Goal: Task Accomplishment & Management: Manage account settings

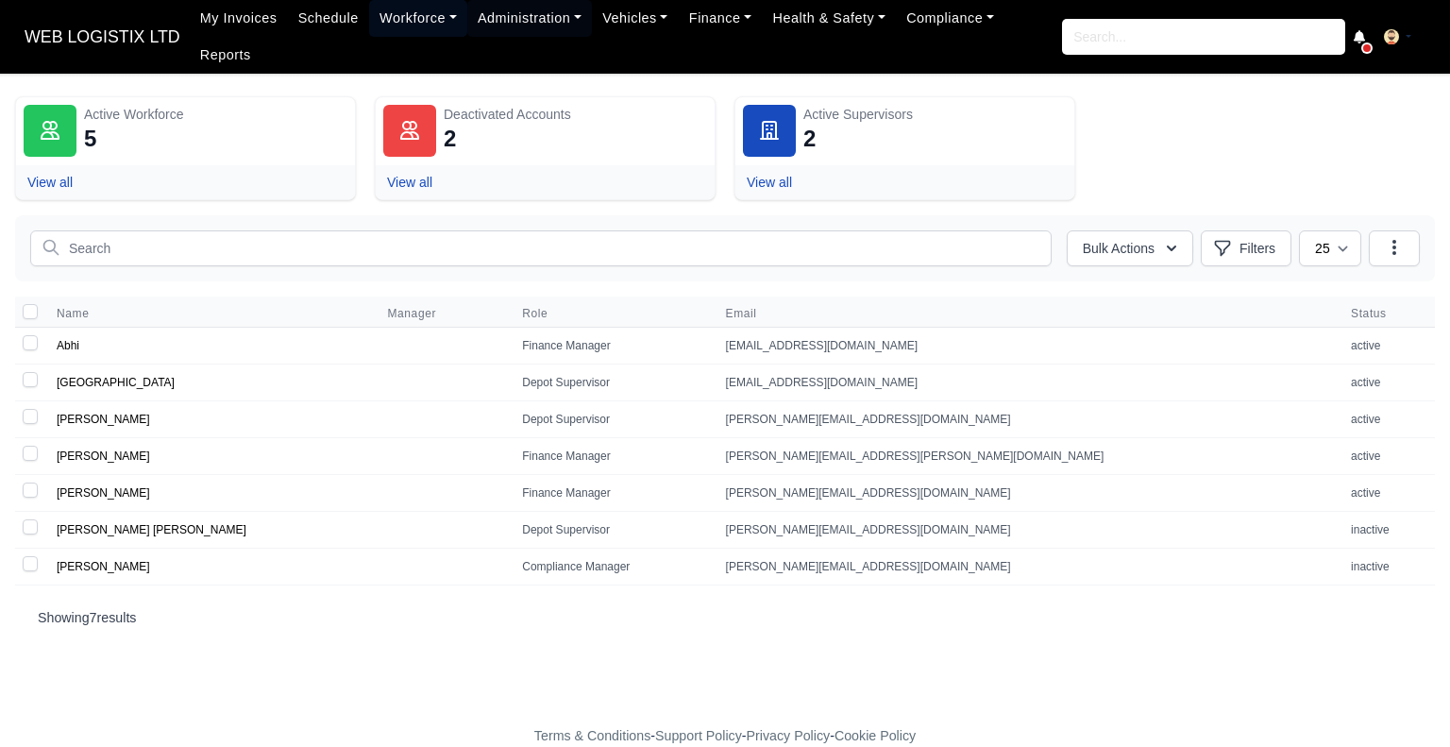
click at [406, 16] on link "Workforce" at bounding box center [418, 18] width 98 height 37
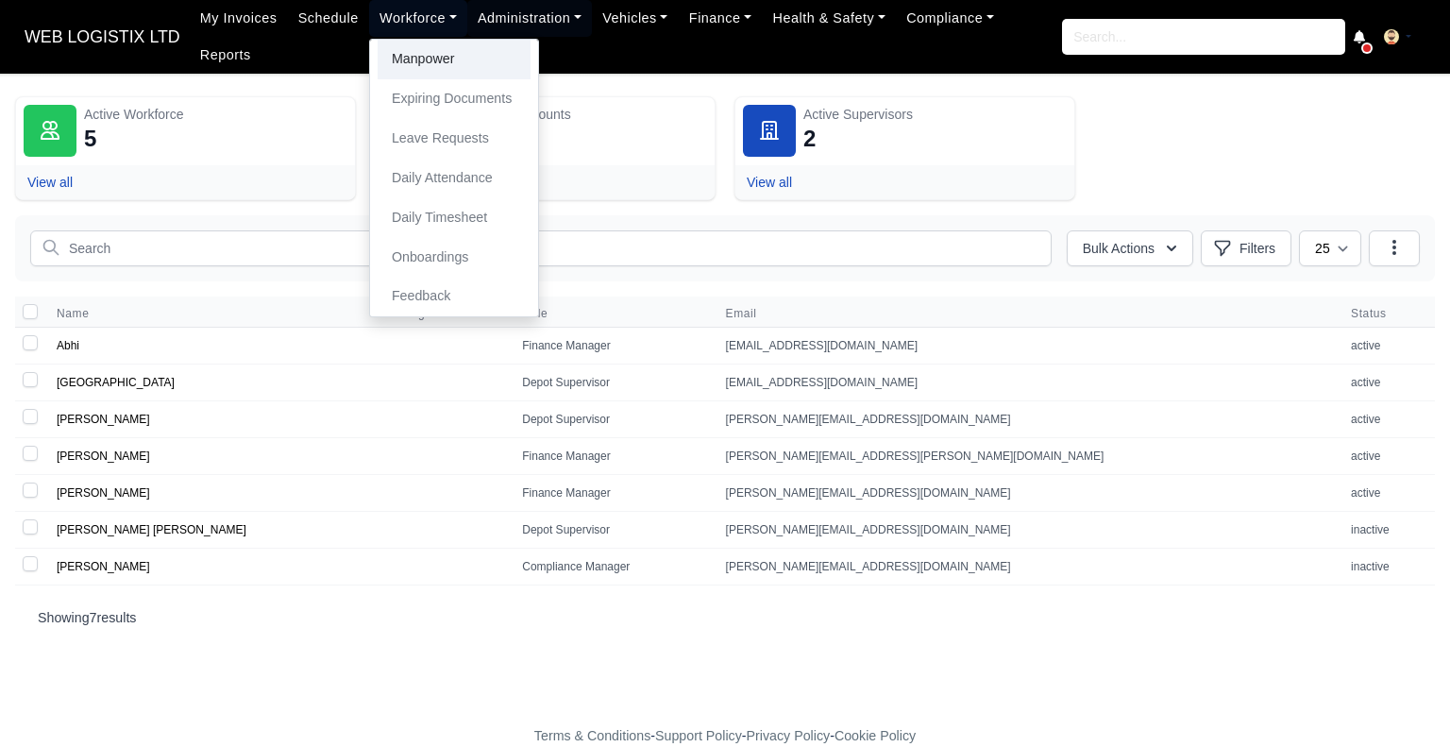
click at [408, 48] on link "Manpower" at bounding box center [454, 60] width 153 height 40
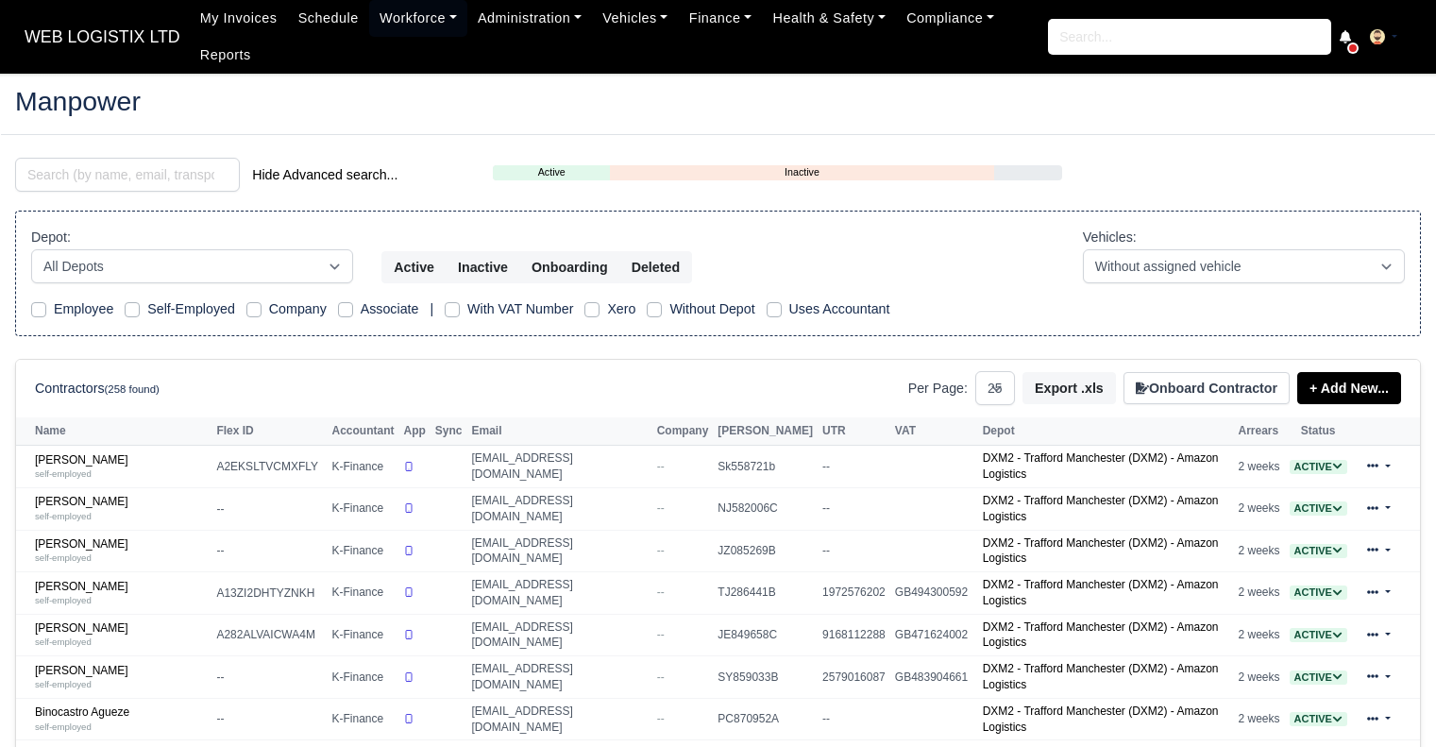
select select "25"
click at [164, 189] on input "search" at bounding box center [127, 175] width 225 height 34
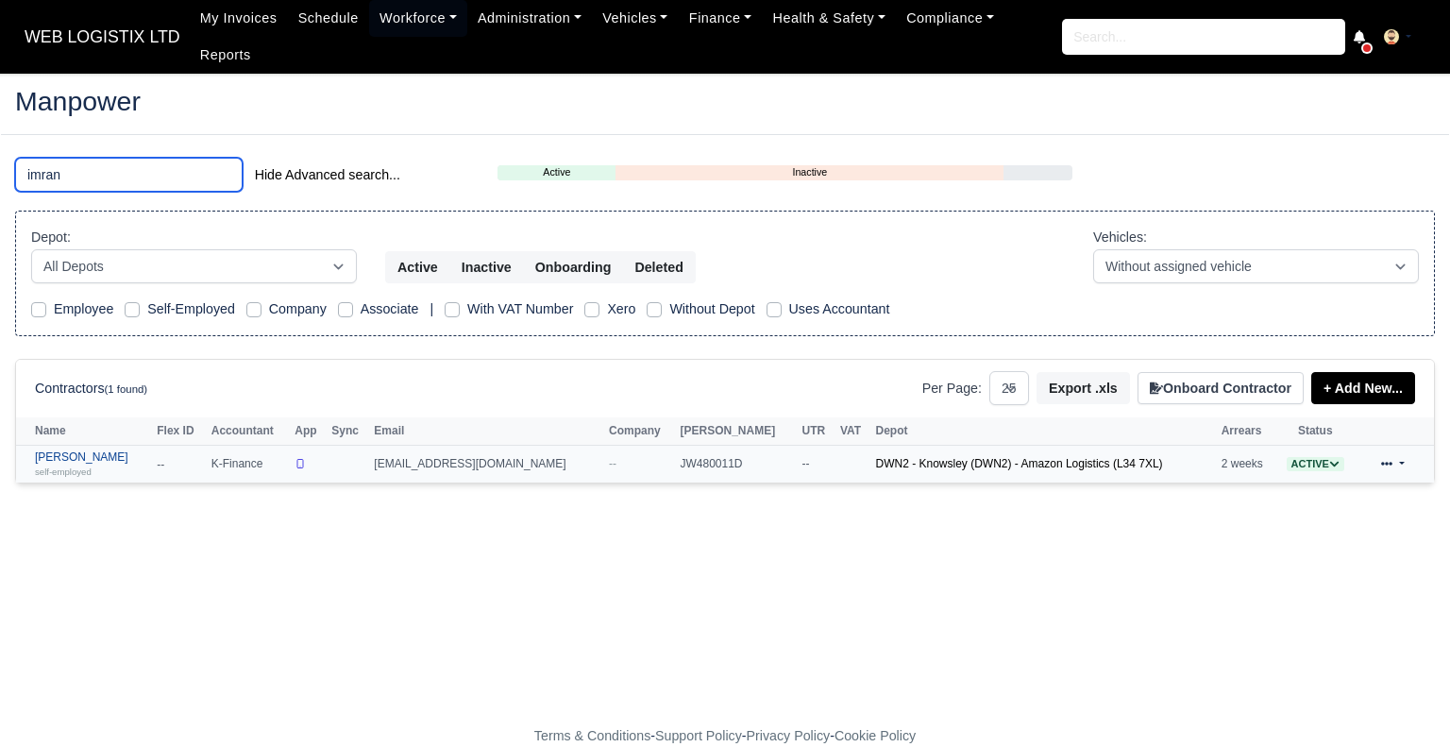
type input "imran"
click at [79, 464] on div "self-employed" at bounding box center [91, 470] width 112 height 13
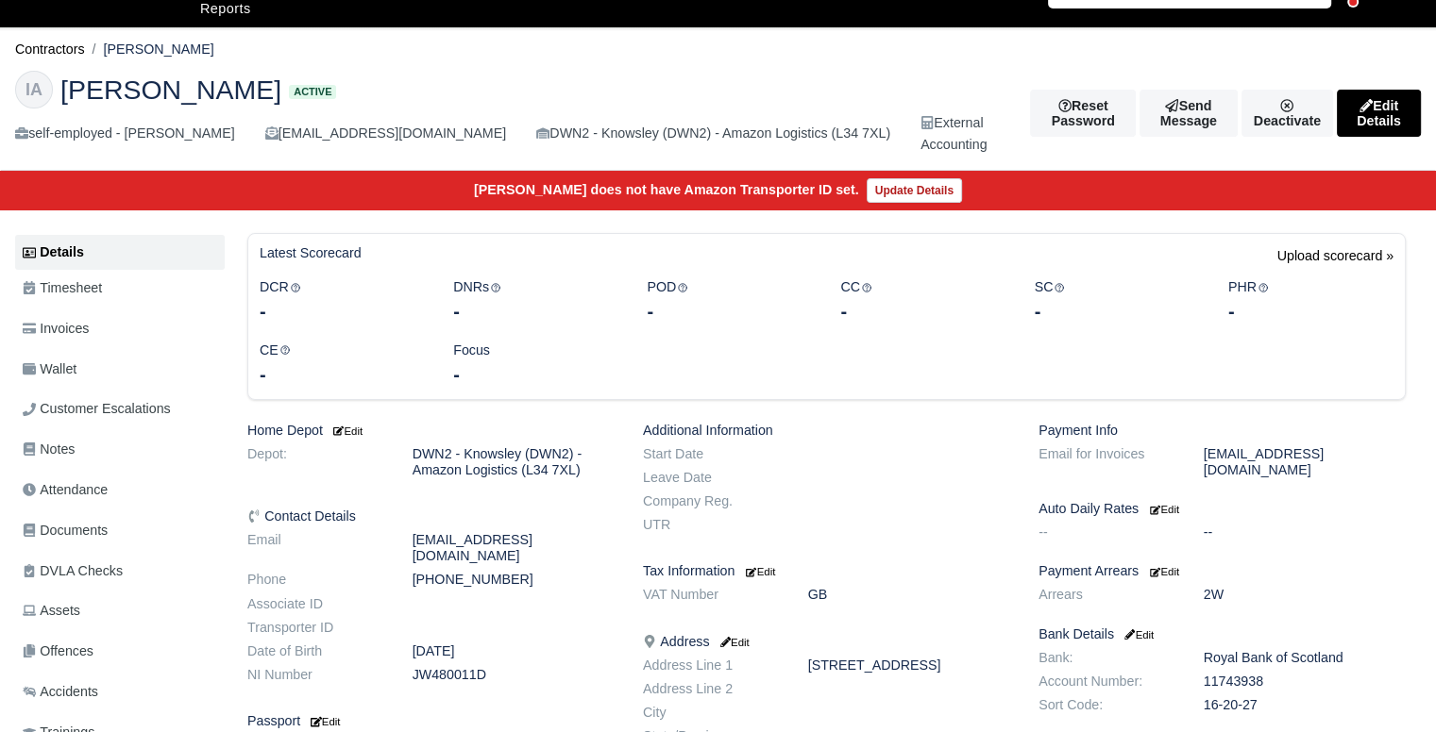
scroll to position [49, 0]
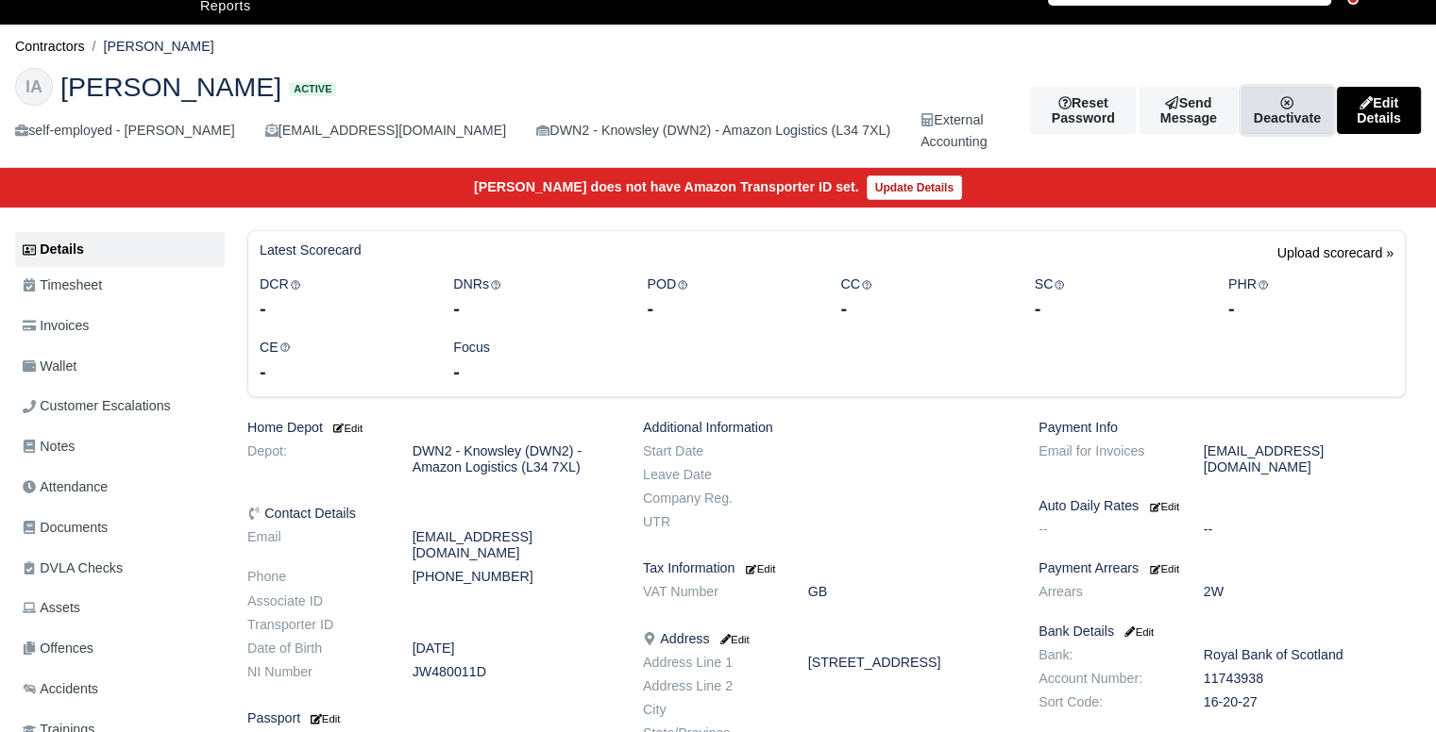
click at [1241, 93] on link "Deactivate" at bounding box center [1287, 110] width 92 height 47
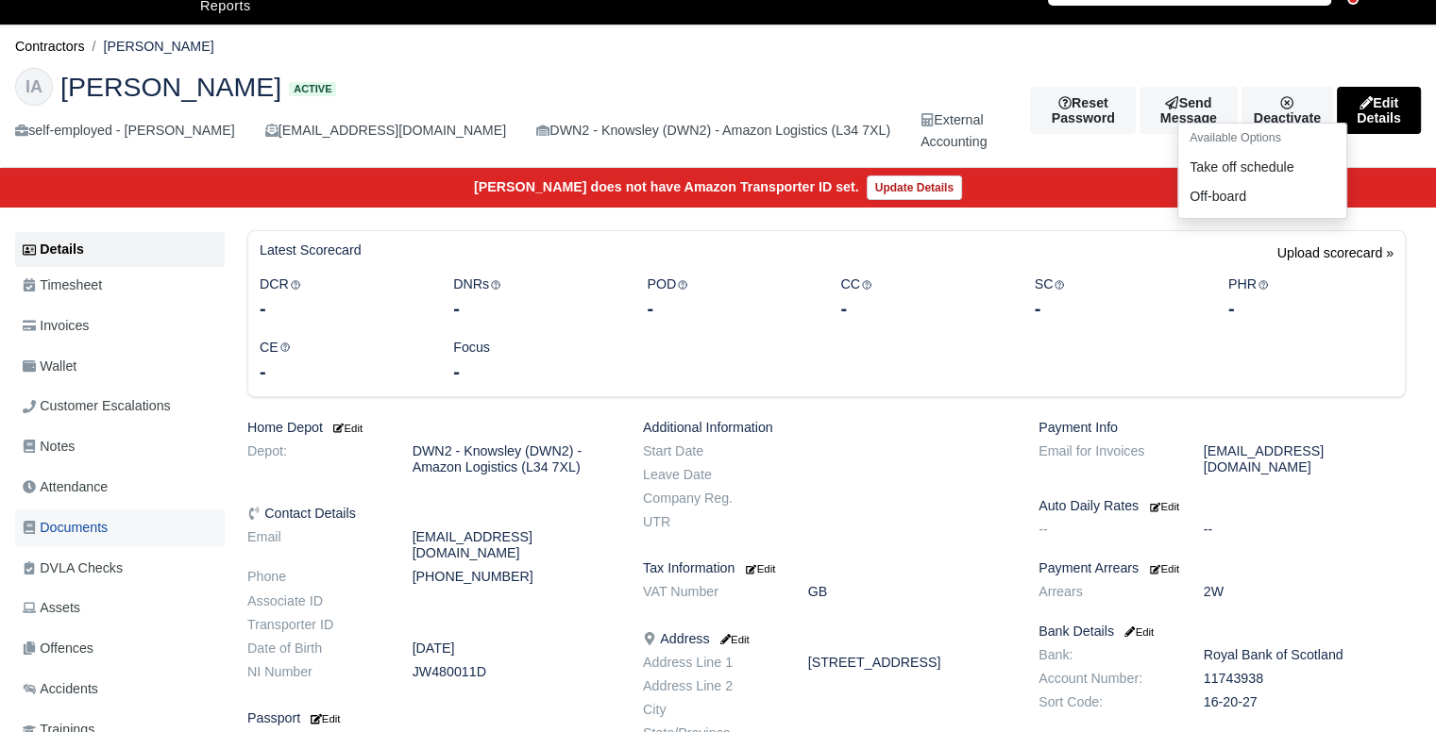
click at [86, 532] on span "Documents" at bounding box center [65, 528] width 85 height 22
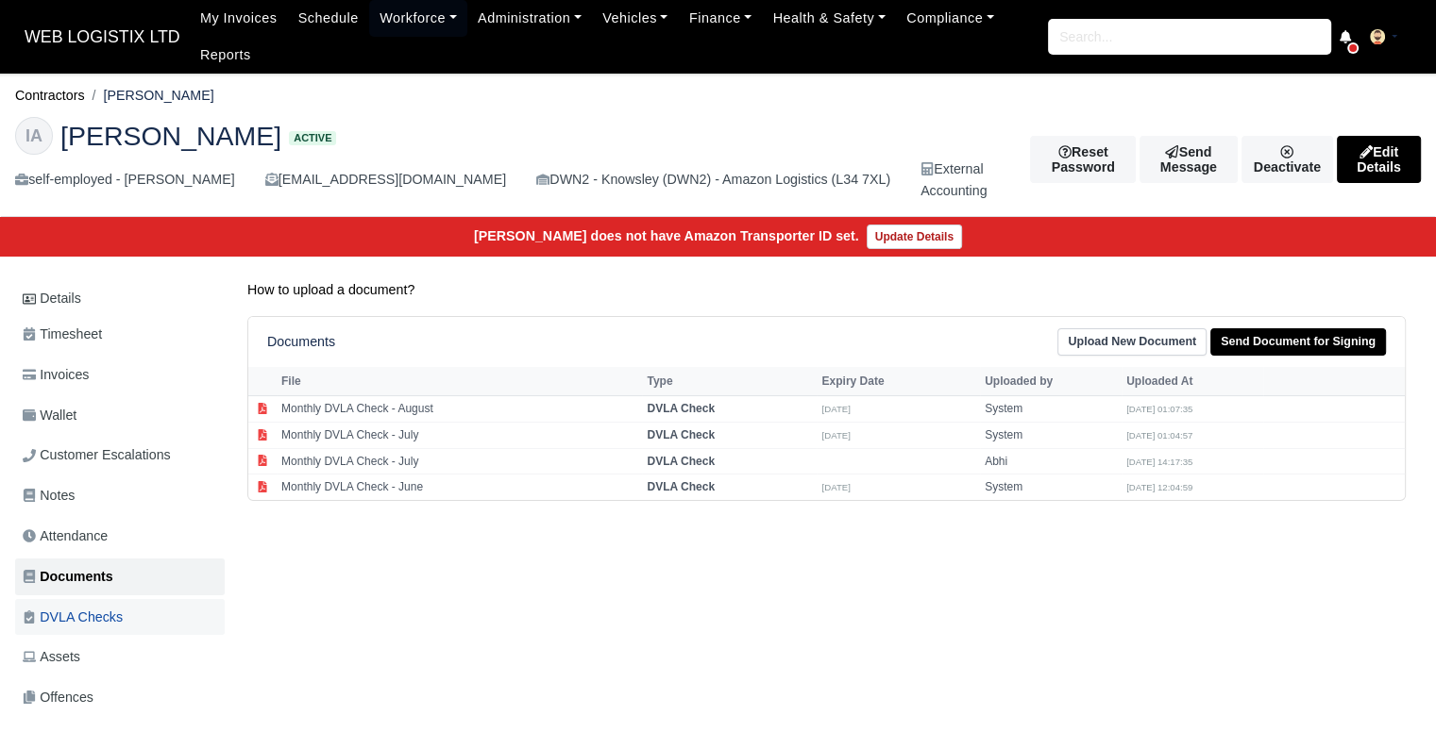
click at [97, 610] on span "DVLA Checks" at bounding box center [73, 618] width 100 height 22
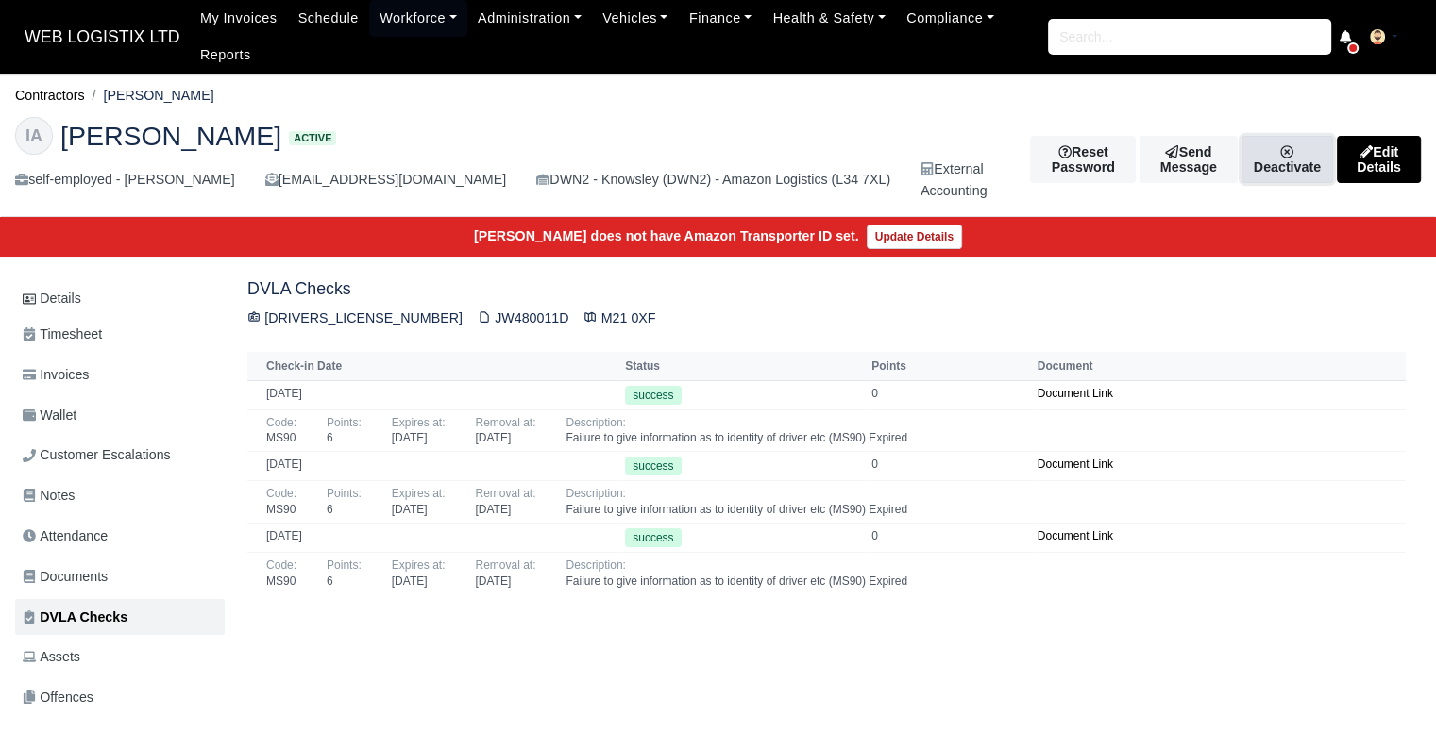
click at [1280, 162] on link "Deactivate" at bounding box center [1287, 159] width 92 height 47
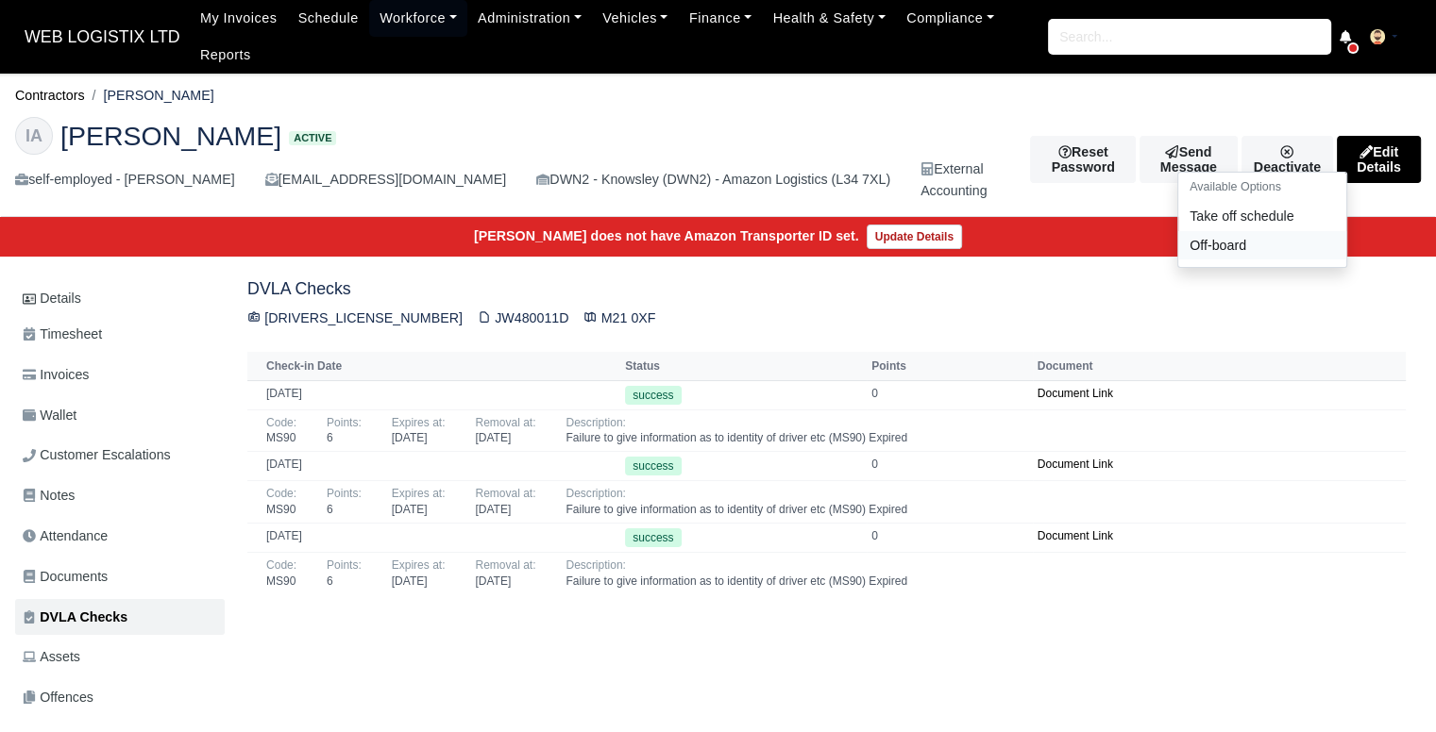
click at [1178, 252] on link "Off-board" at bounding box center [1262, 244] width 168 height 29
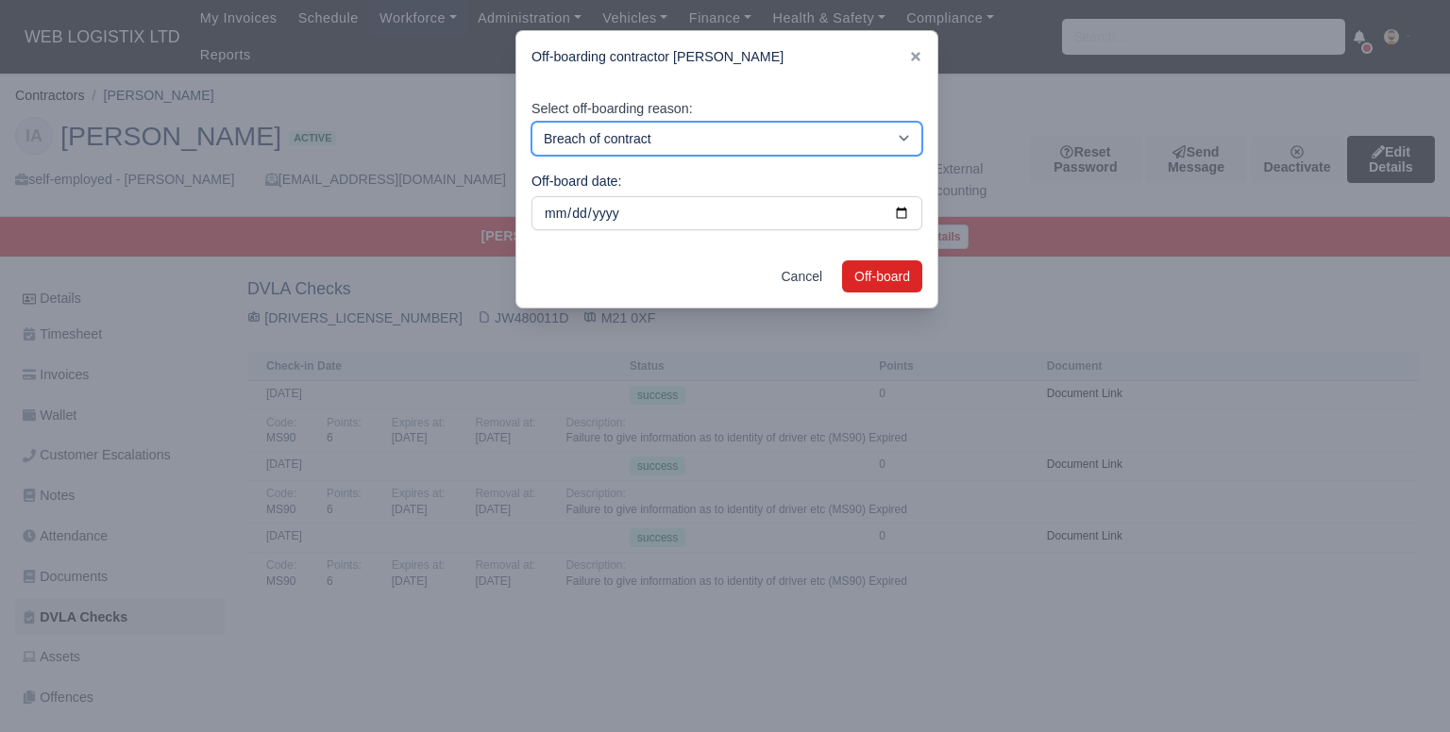
click at [643, 139] on select "Breach of contract Personal decision Too many parcels Heavy routes Another comp…" at bounding box center [726, 139] width 391 height 34
select select "personal-decision"
click at [531, 122] on select "Breach of contract Personal decision Too many parcels Heavy routes Another comp…" at bounding box center [726, 139] width 391 height 34
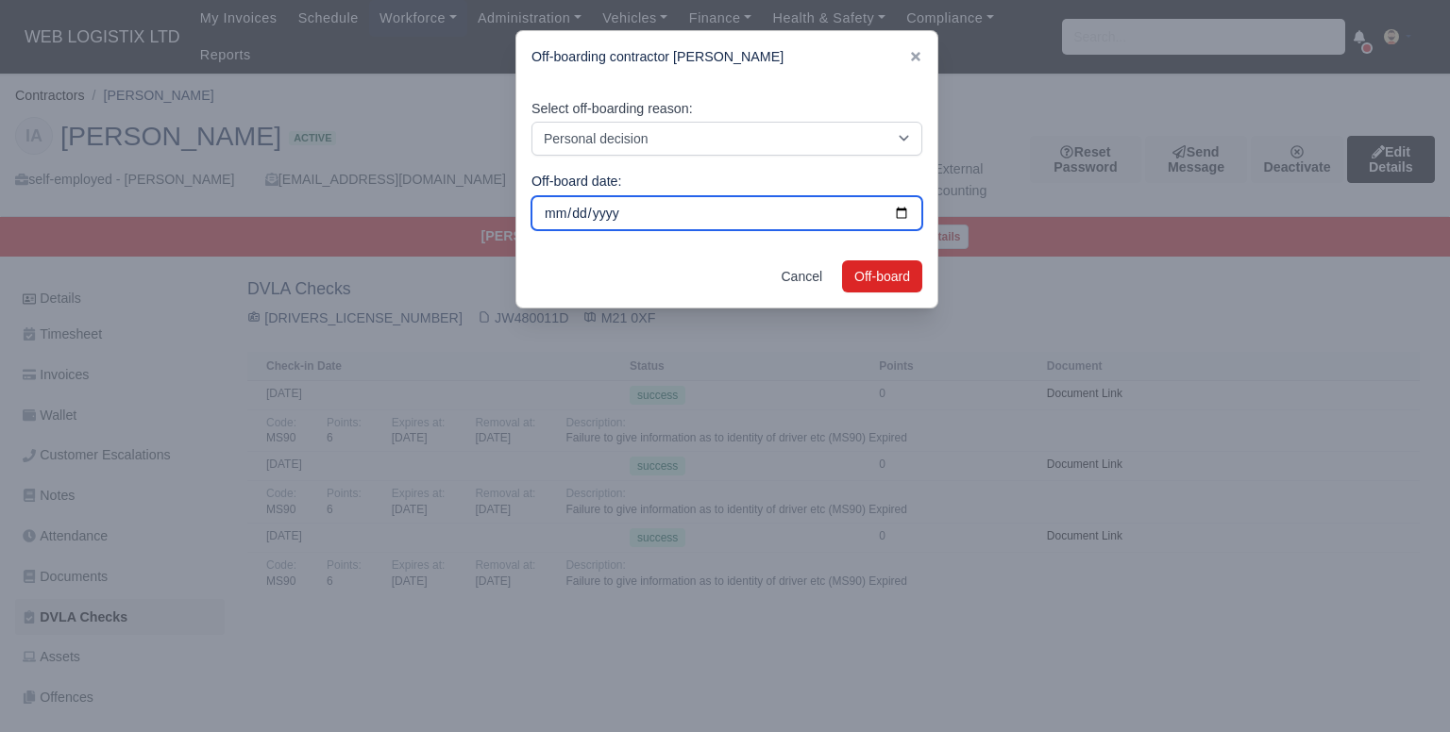
click at [899, 211] on input "[DATE]" at bounding box center [726, 213] width 391 height 34
type input "[DATE]"
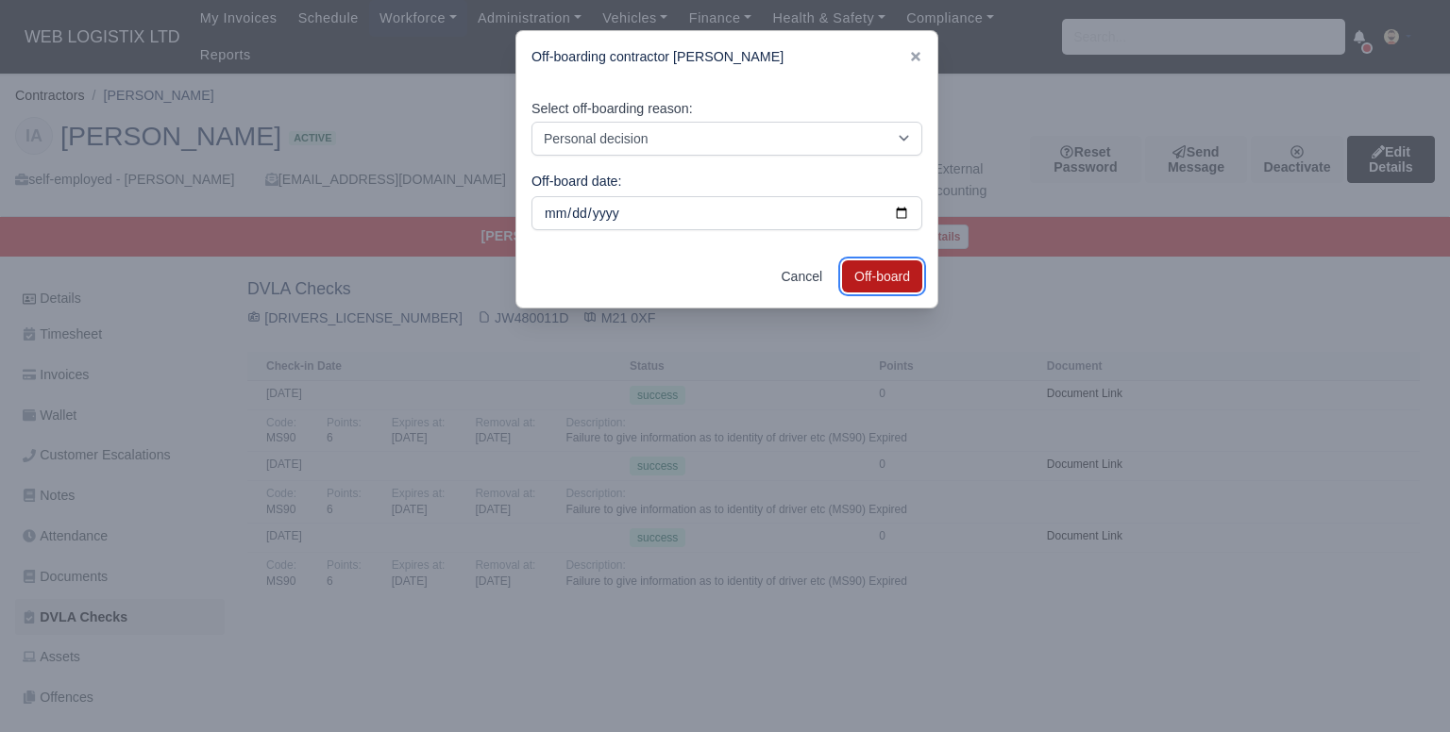
click at [883, 274] on button "Off-board" at bounding box center [882, 276] width 80 height 32
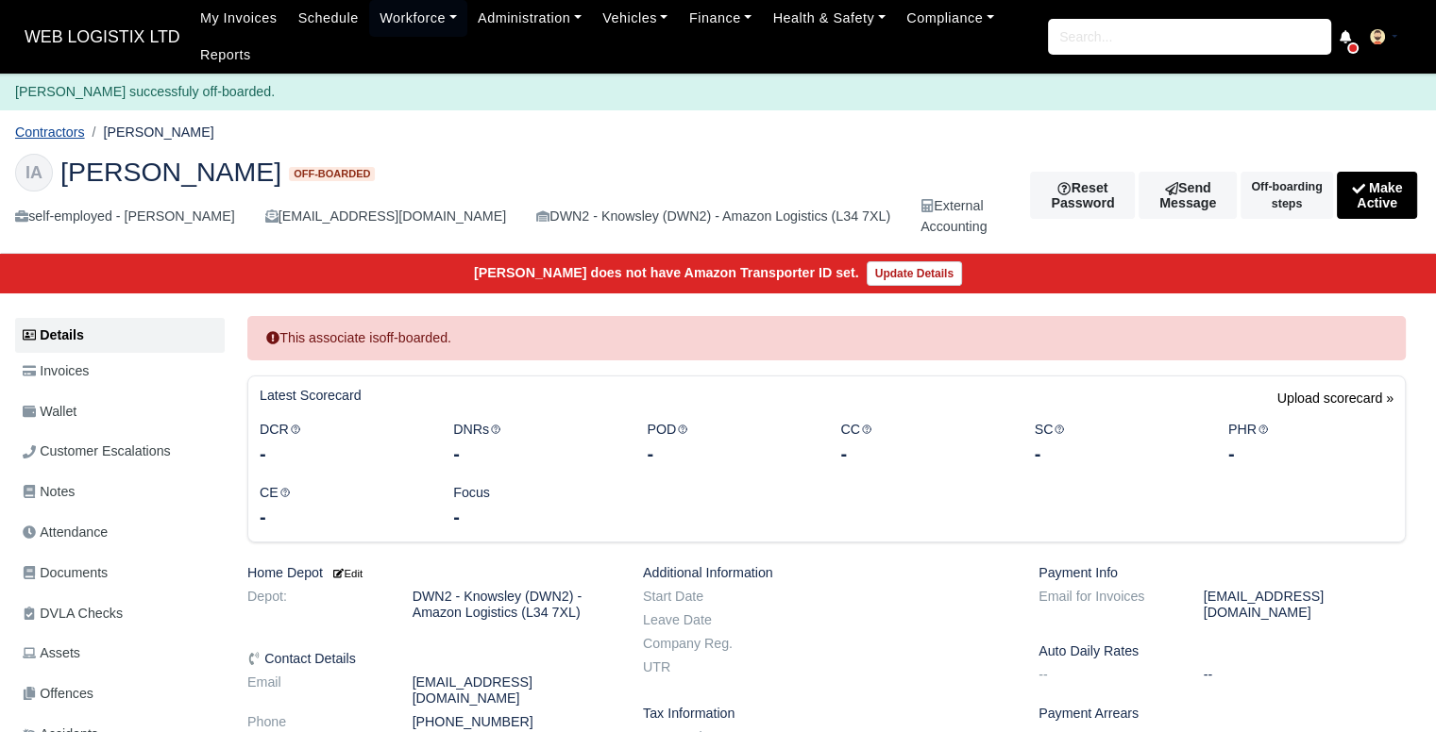
click at [57, 136] on link "Contractors" at bounding box center [50, 132] width 70 height 15
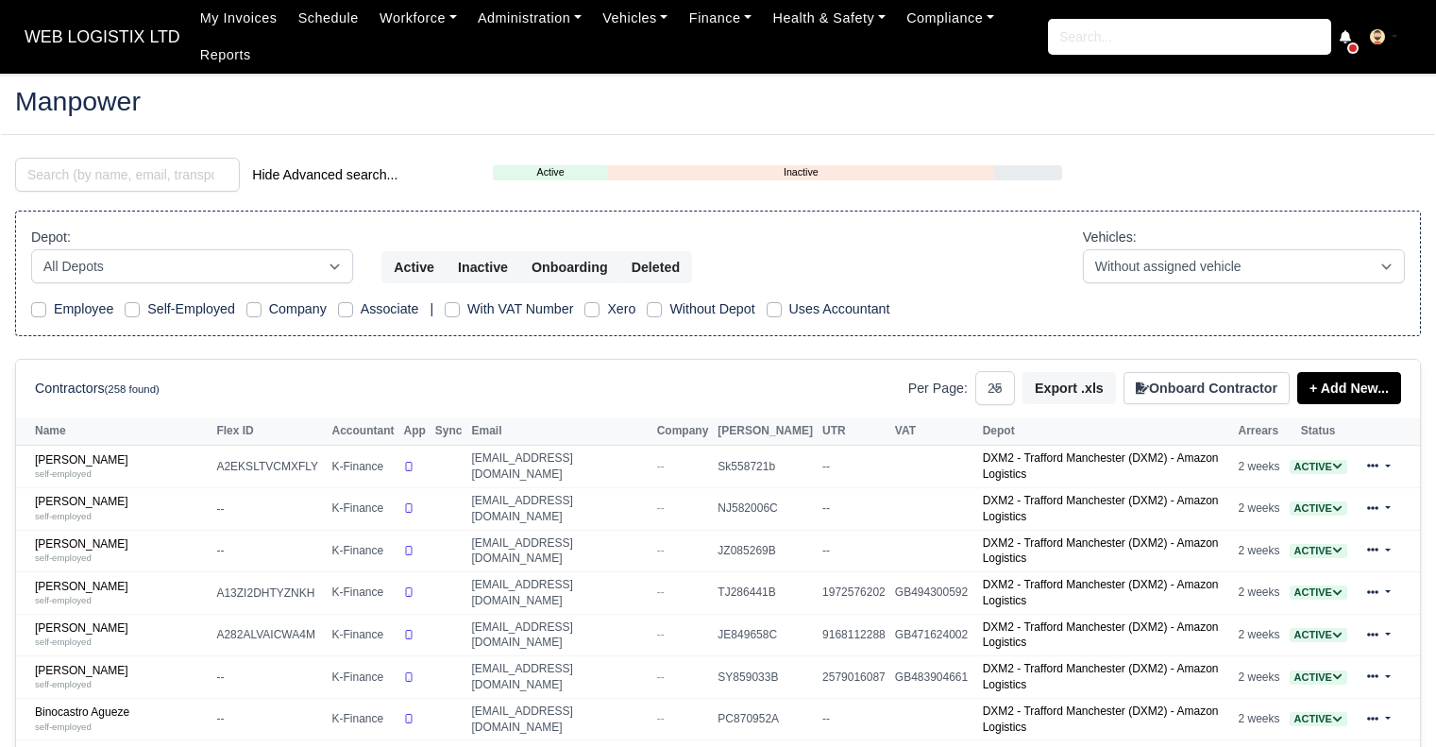
select select "25"
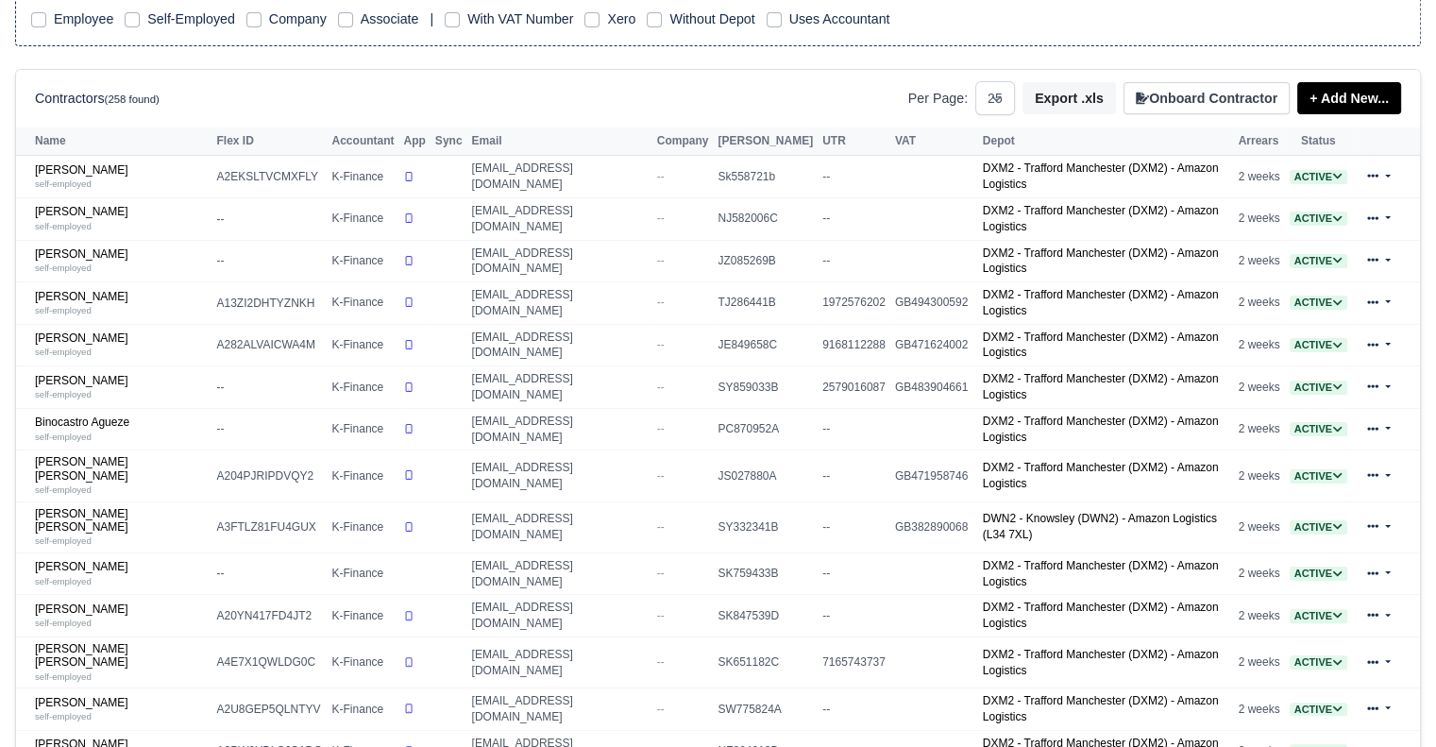
scroll to position [296, 0]
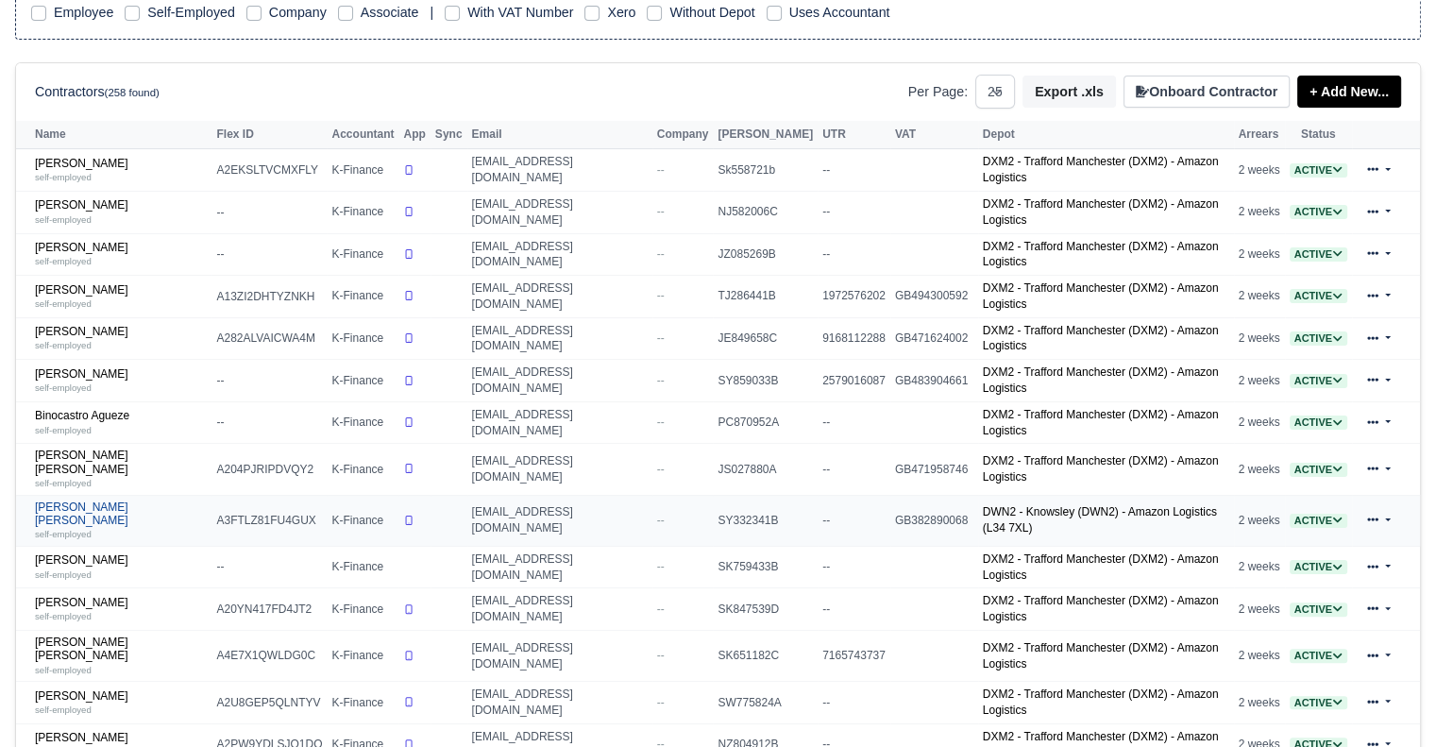
click at [91, 500] on link "Charles-Evans Wilcox self-employed" at bounding box center [121, 520] width 172 height 41
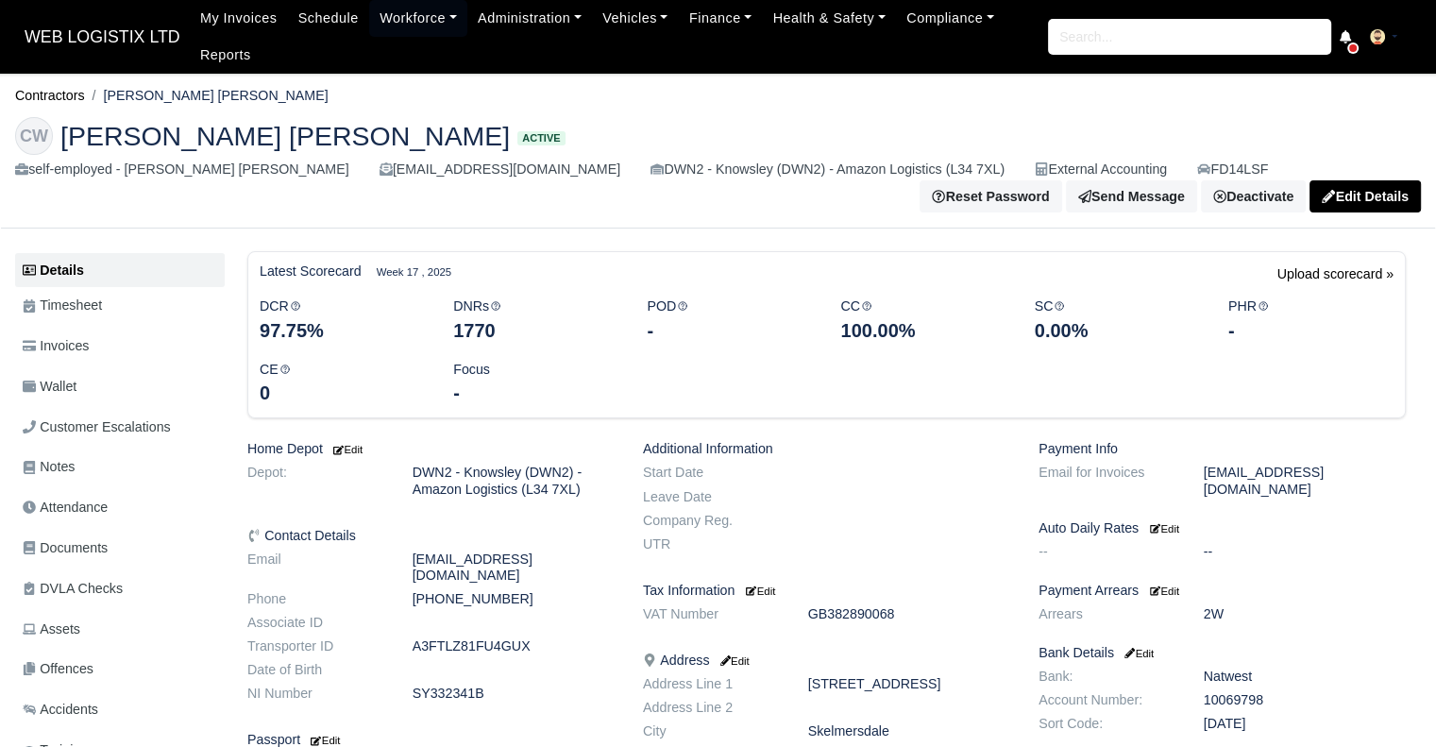
click at [1285, 187] on link "Deactivate" at bounding box center [1253, 196] width 105 height 32
click at [1204, 288] on link "Off-board" at bounding box center [1221, 289] width 168 height 29
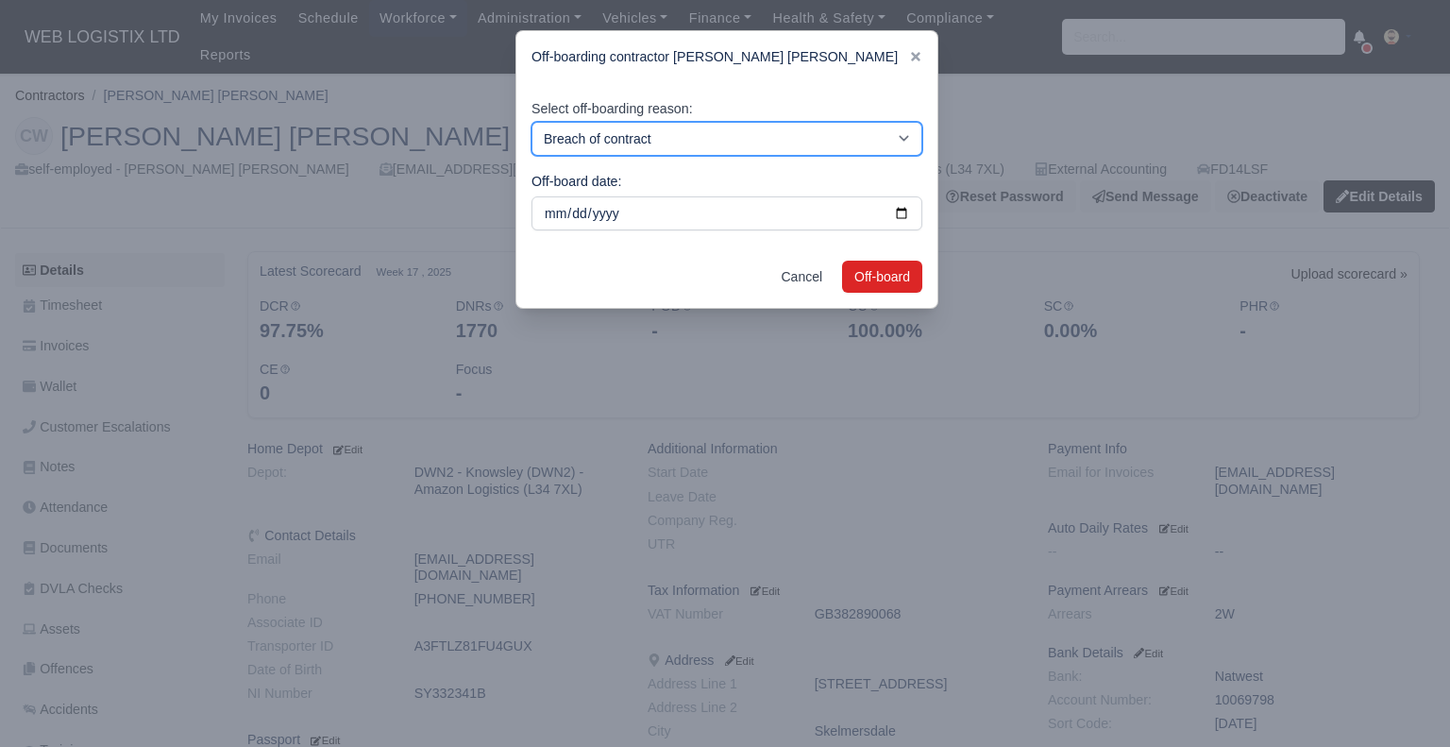
click at [647, 140] on select "Breach of contract Personal decision Too many parcels Heavy routes Another comp…" at bounding box center [726, 139] width 391 height 34
select select "personal-decision"
click at [531, 122] on select "Breach of contract Personal decision Too many parcels Heavy routes Another comp…" at bounding box center [726, 139] width 391 height 34
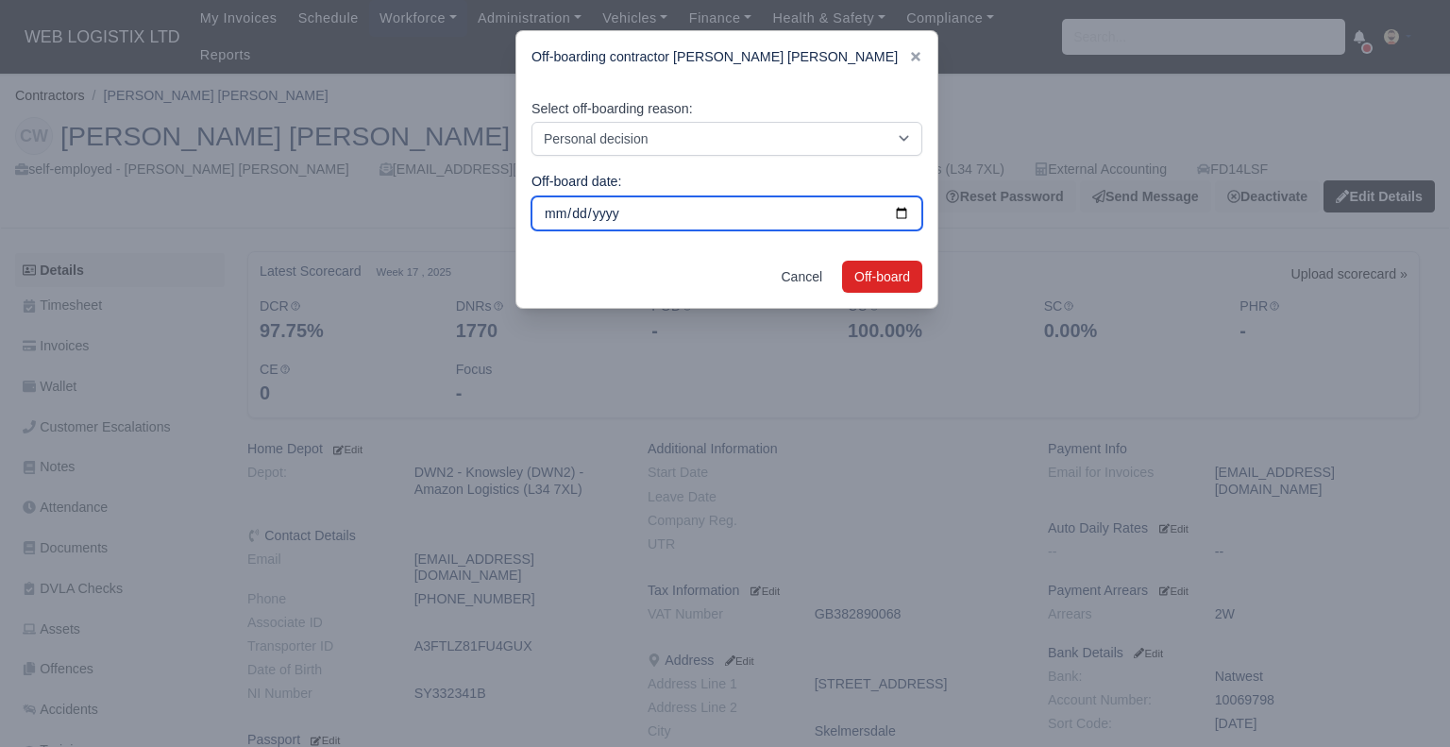
click at [637, 210] on input "2025-09-02" at bounding box center [726, 213] width 391 height 34
click at [906, 210] on input "[DATE]" at bounding box center [726, 213] width 391 height 34
type input "2025-08-12"
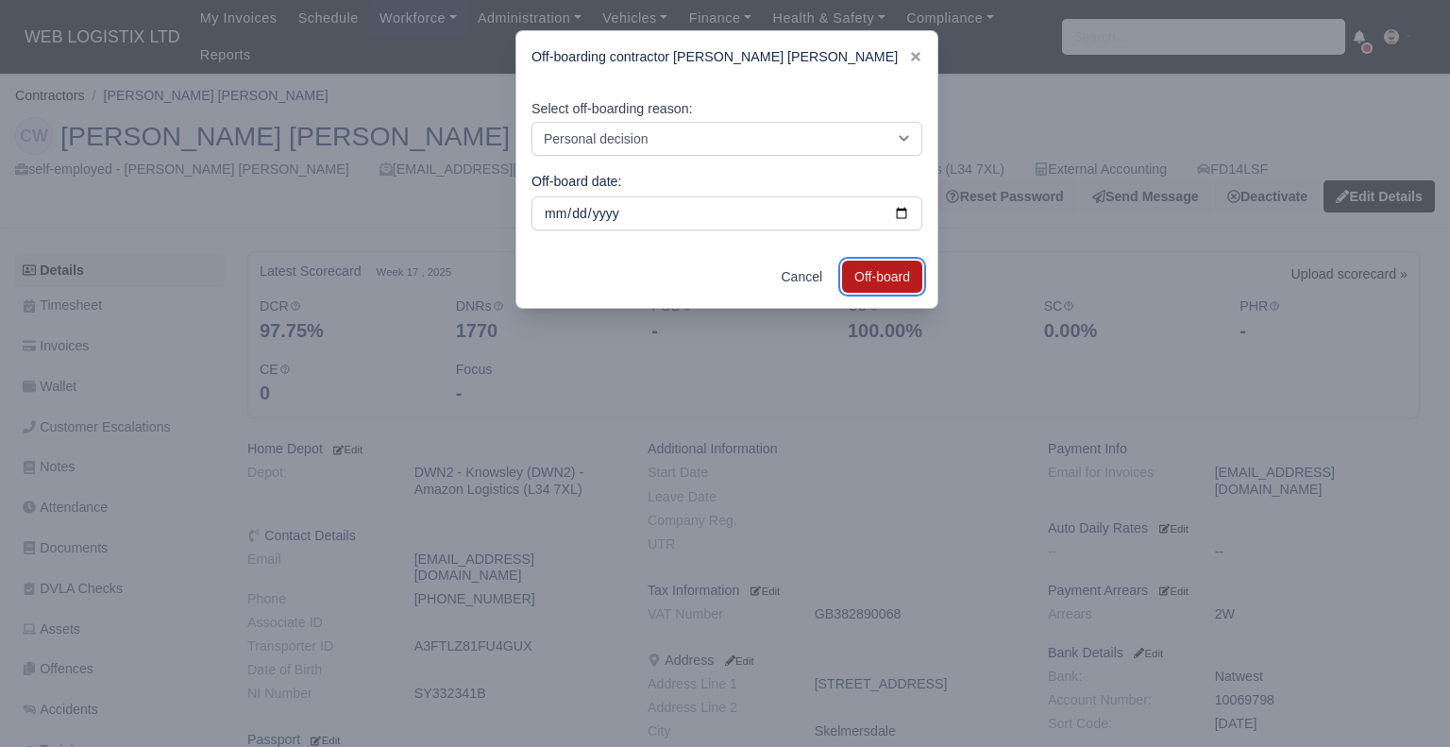
click at [900, 269] on button "Off-board" at bounding box center [882, 276] width 80 height 32
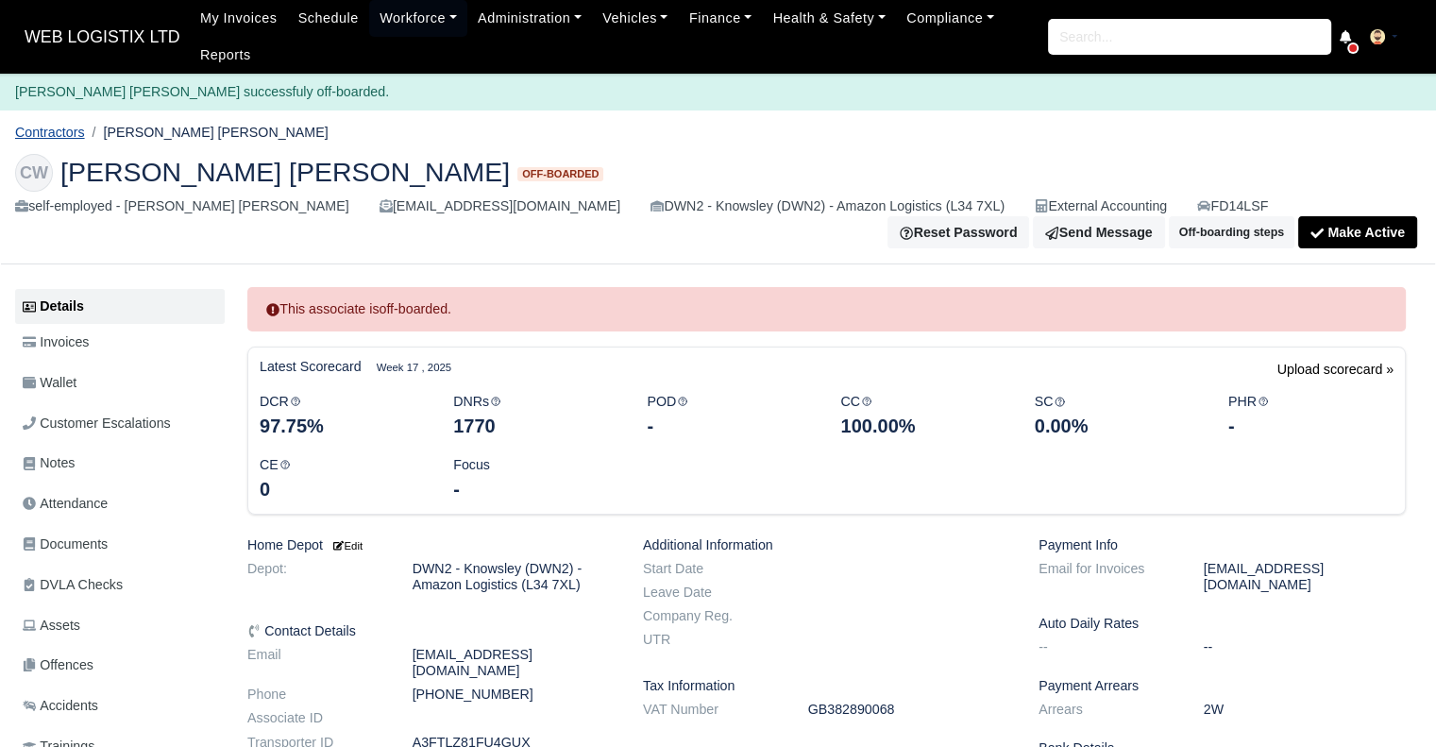
click at [59, 140] on link "Contractors" at bounding box center [50, 132] width 70 height 15
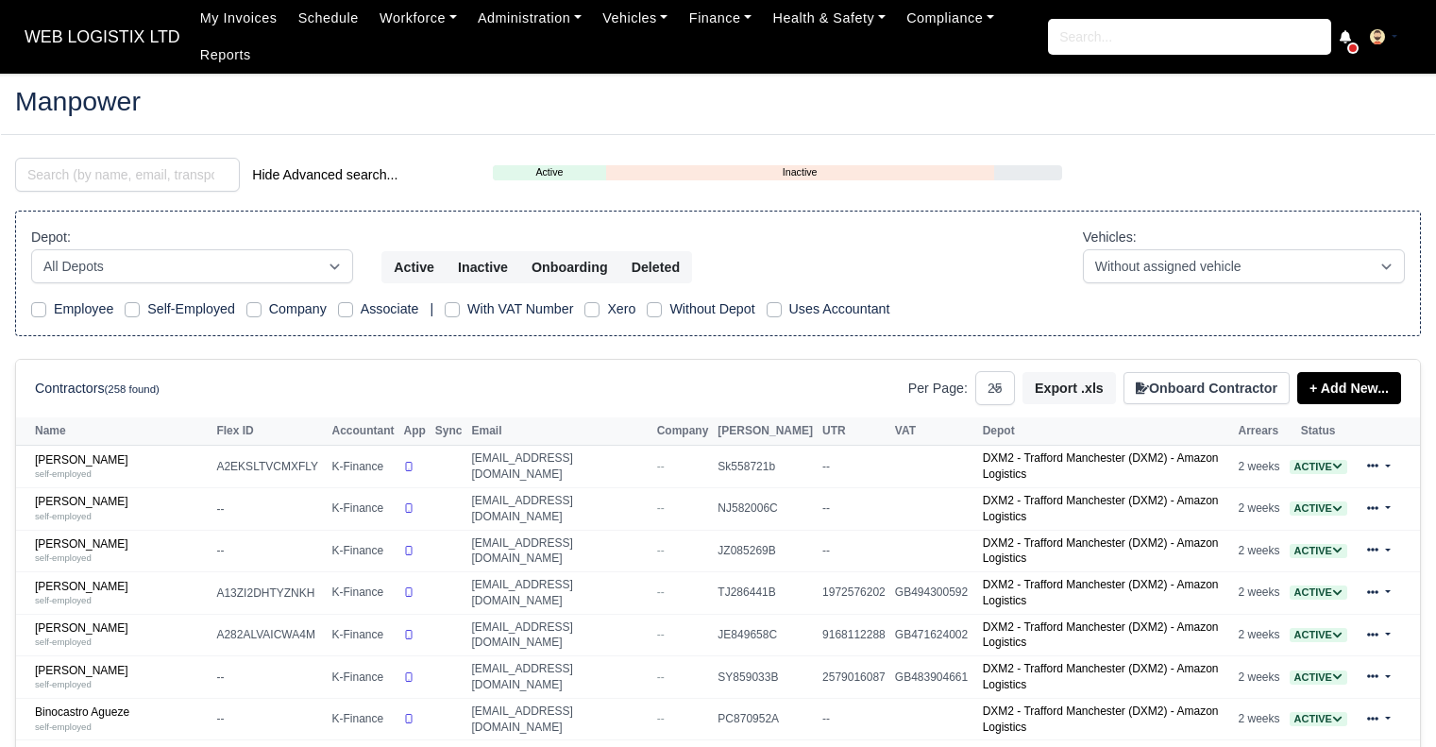
select select "25"
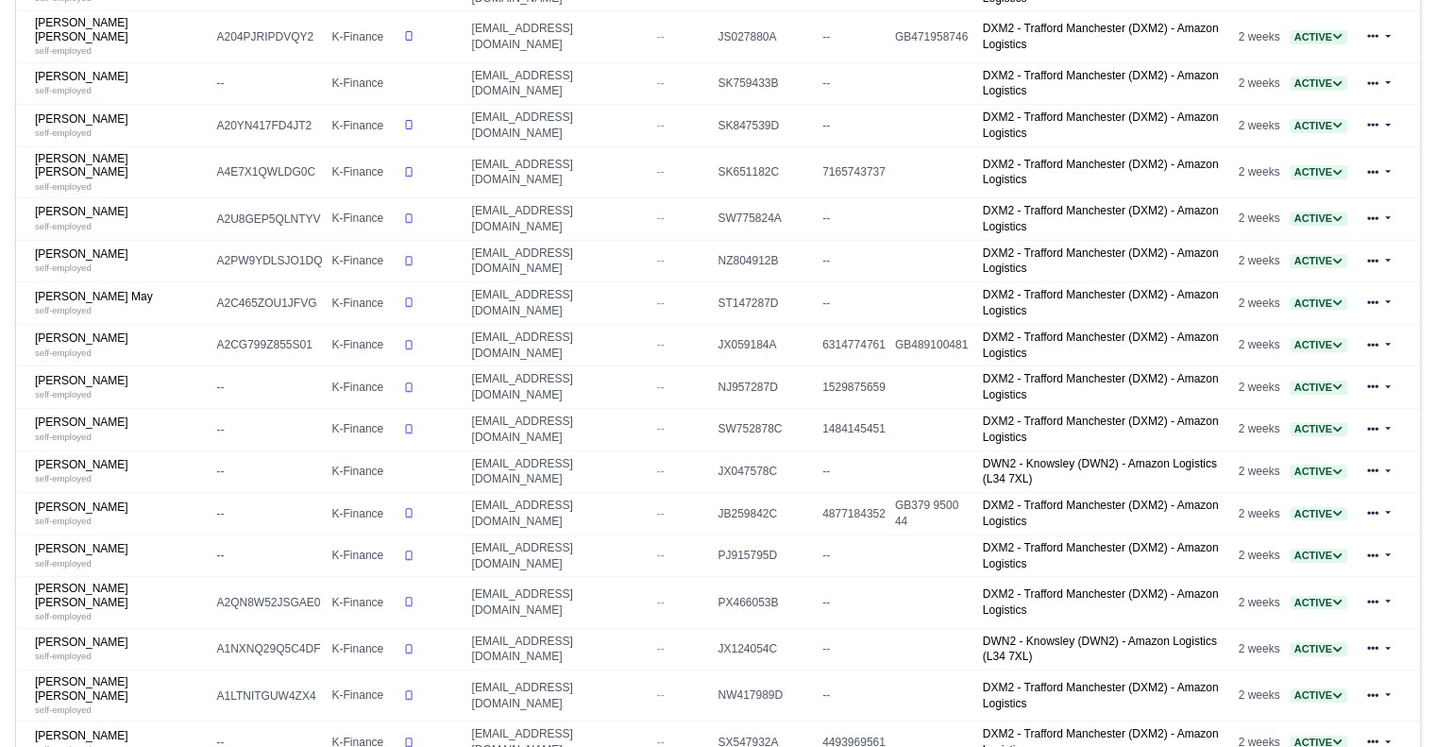
scroll to position [732, 0]
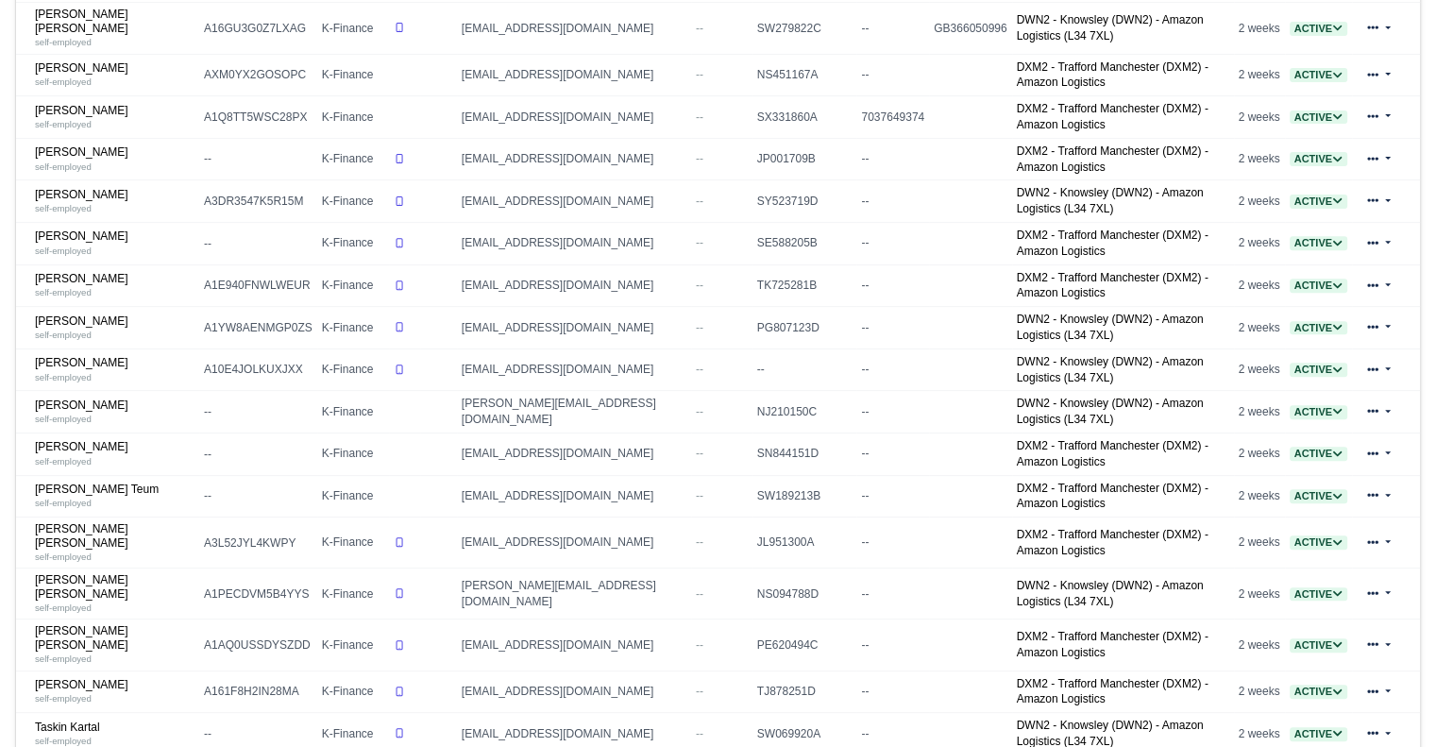
scroll to position [695, 0]
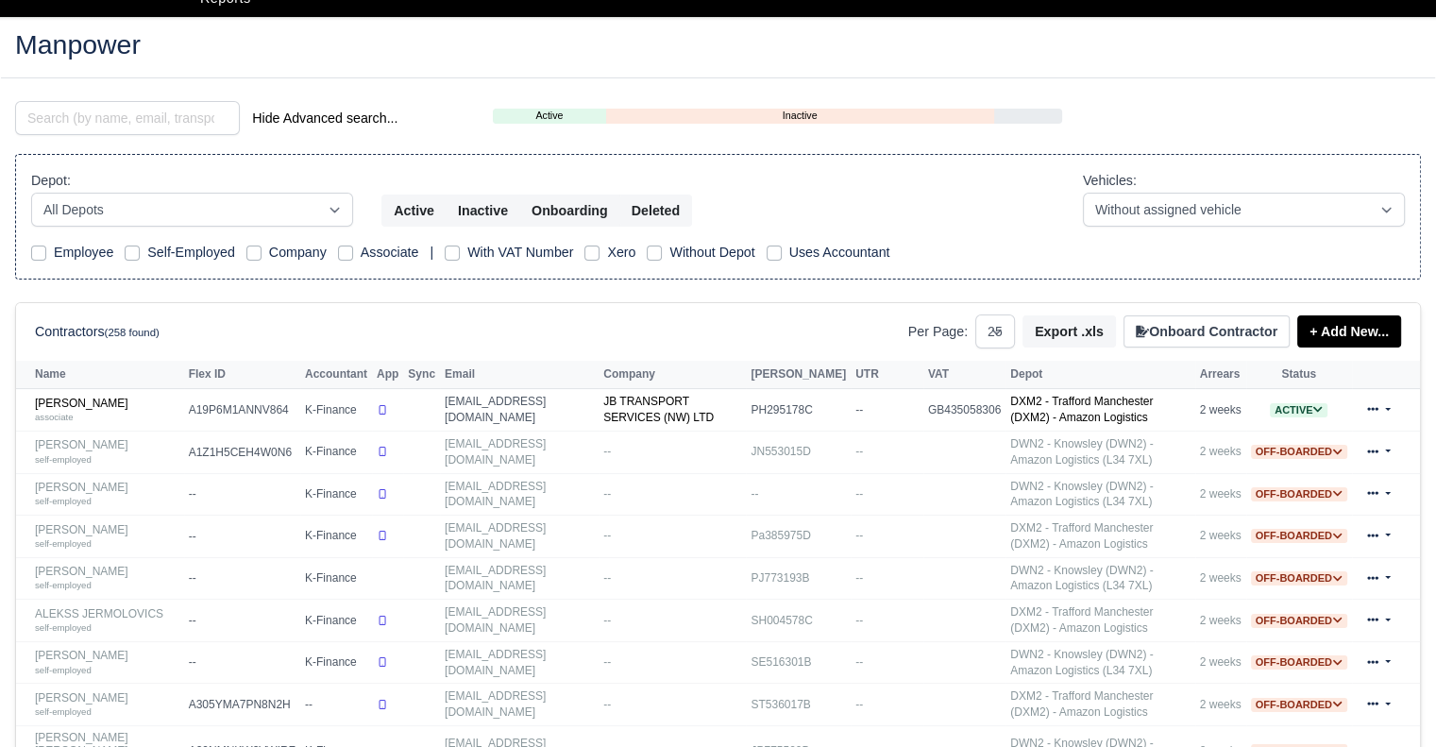
scroll to position [52, 0]
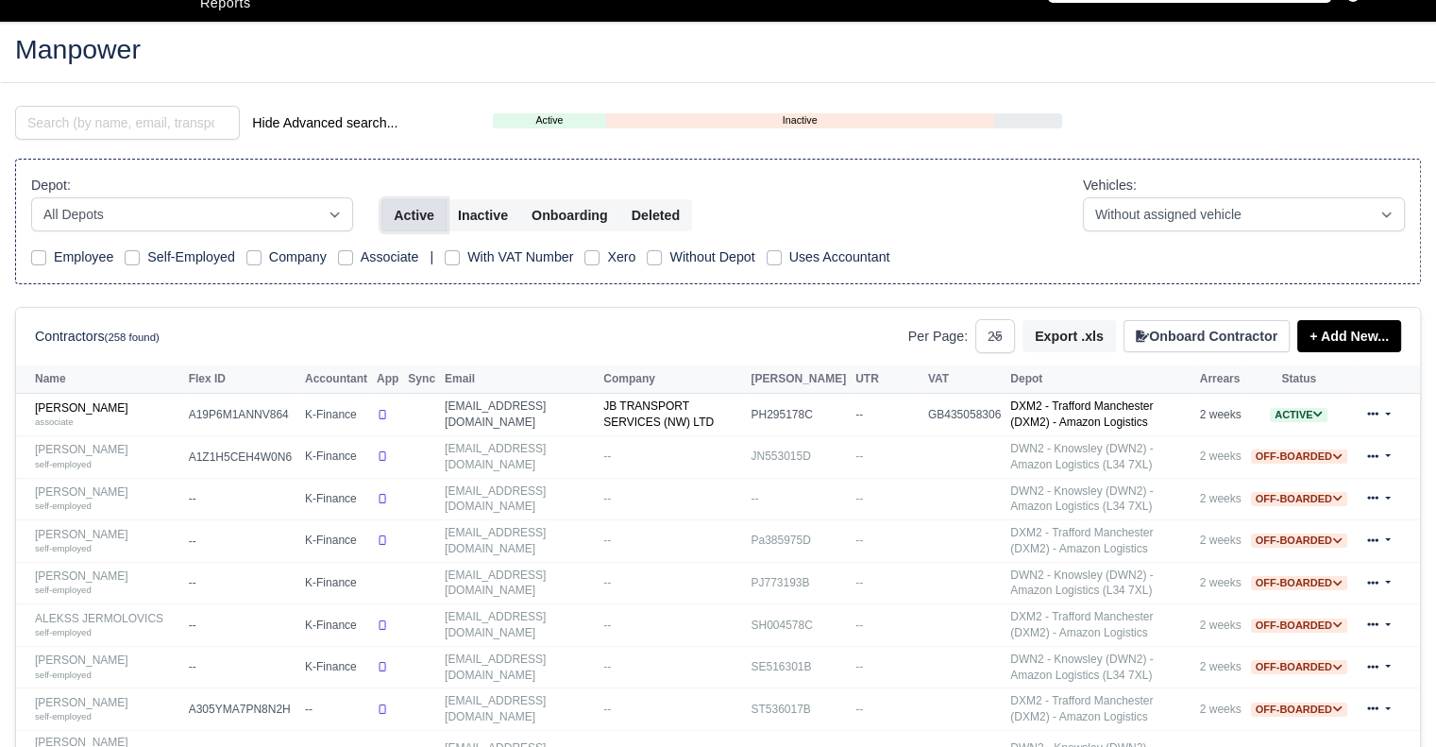
click at [423, 213] on button "Active" at bounding box center [413, 215] width 65 height 32
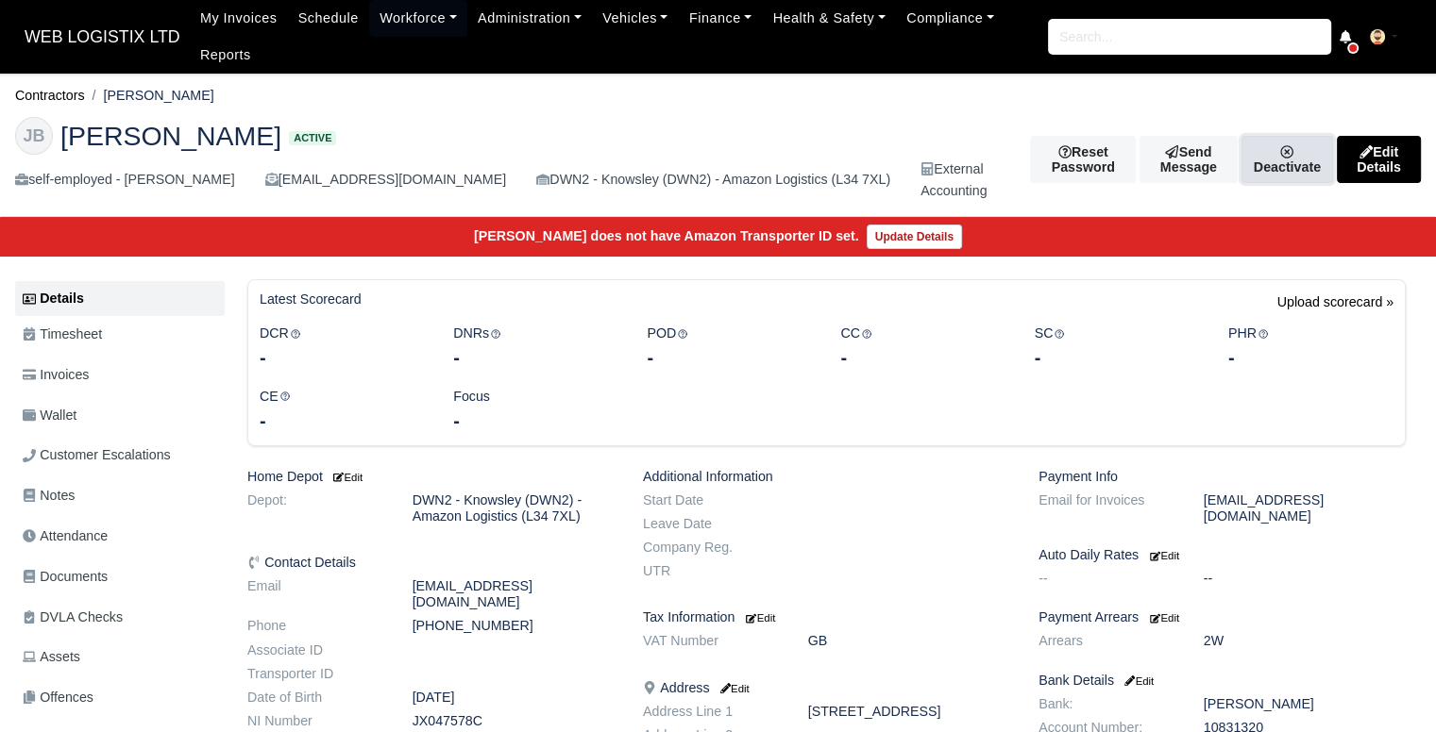
click at [1260, 160] on link "Deactivate" at bounding box center [1287, 159] width 92 height 47
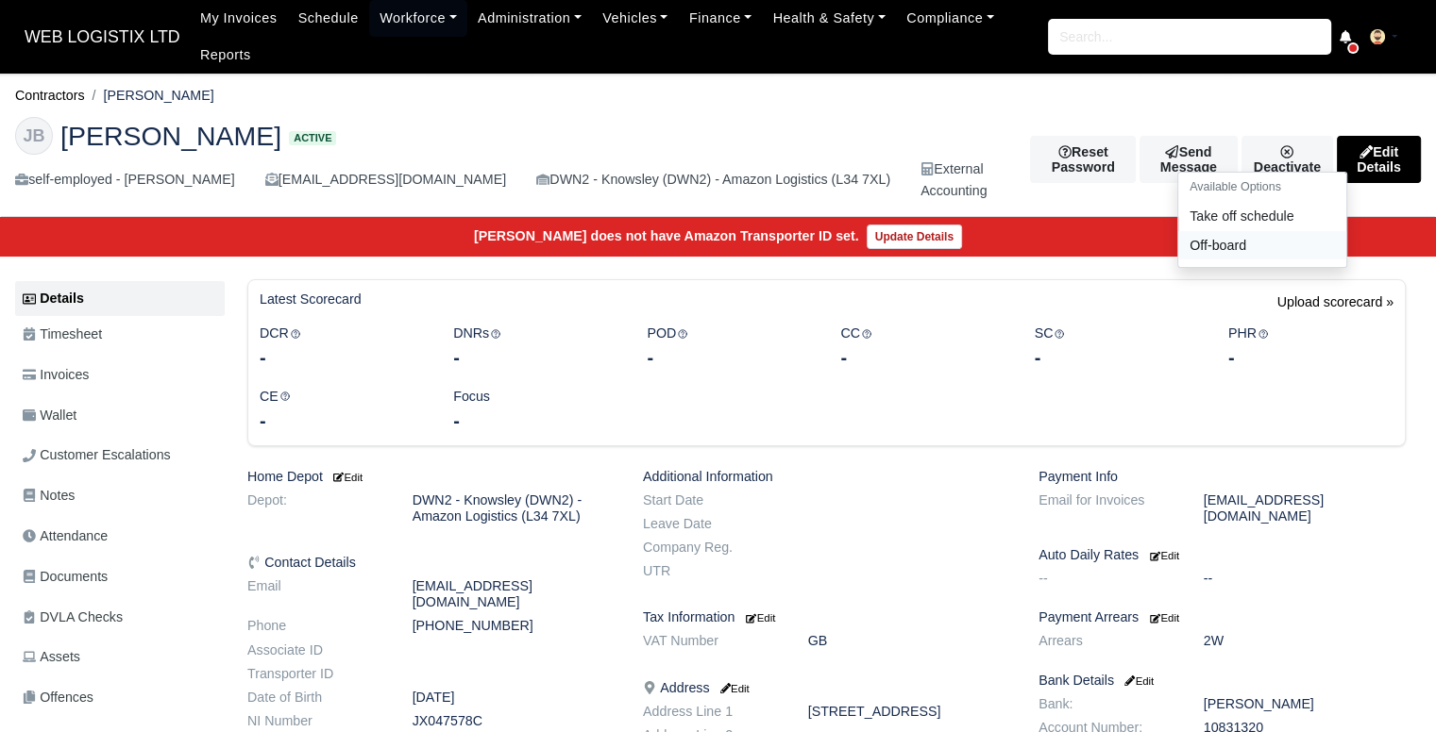
click at [1178, 256] on link "Off-board" at bounding box center [1262, 244] width 168 height 29
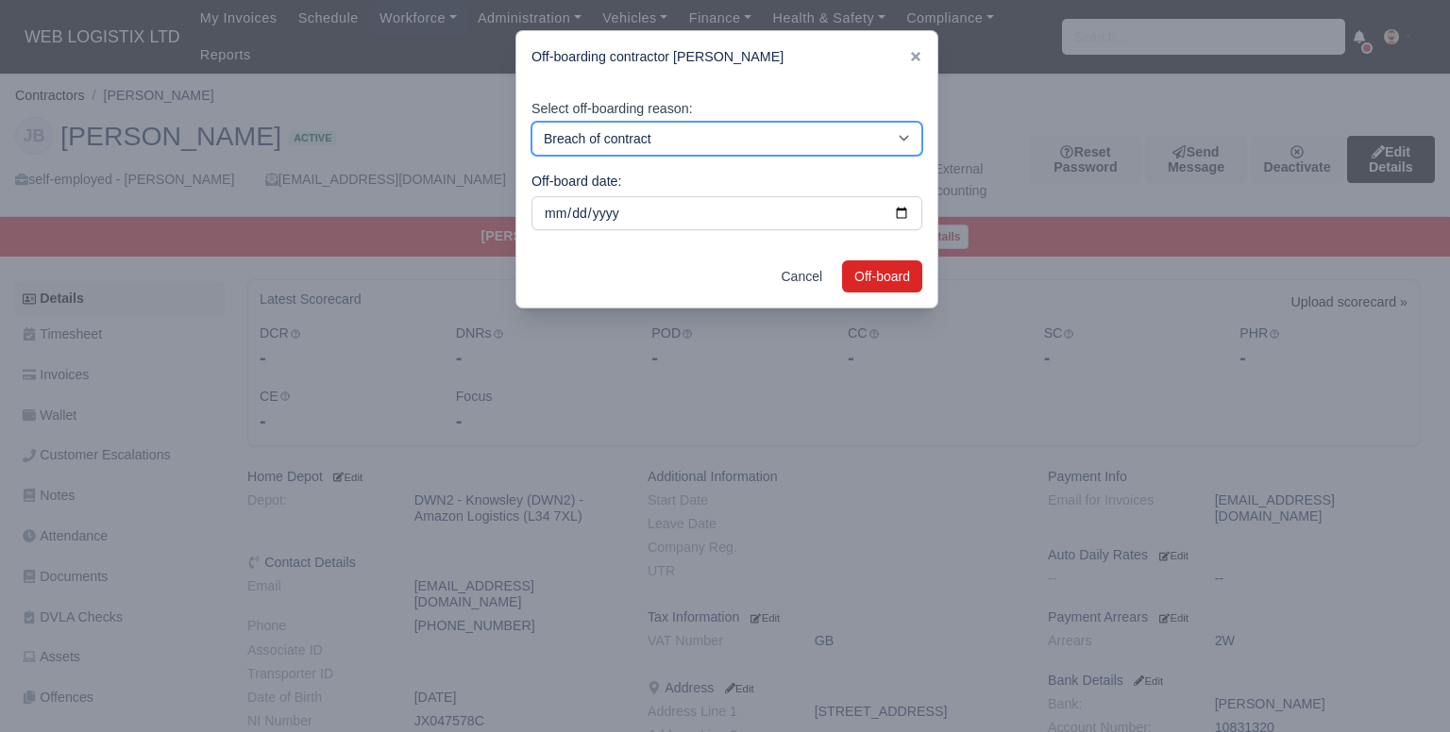
click at [572, 143] on select "Breach of contract Personal decision Too many parcels Heavy routes Another comp…" at bounding box center [726, 139] width 391 height 34
select select "personal-decision"
click at [531, 122] on select "Breach of contract Personal decision Too many parcels Heavy routes Another comp…" at bounding box center [726, 139] width 391 height 34
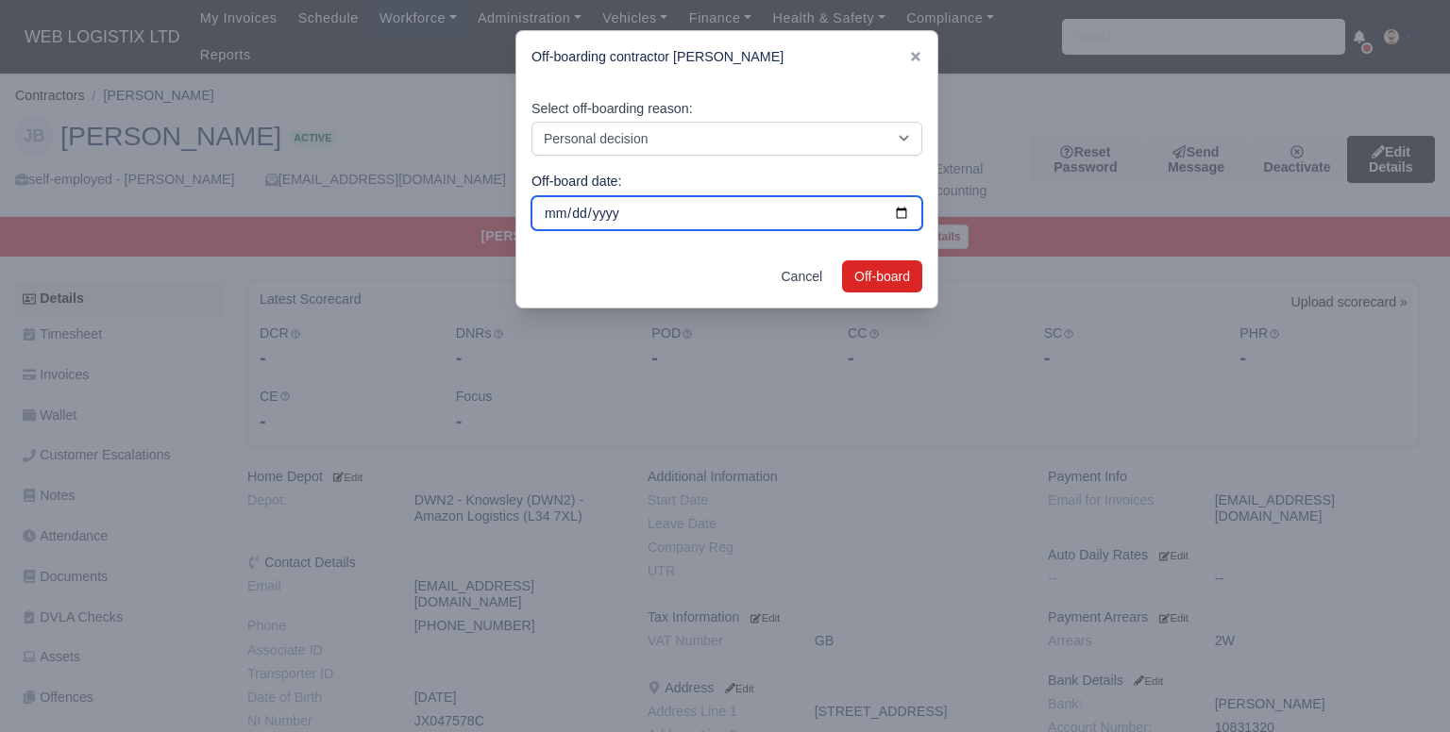
click at [913, 212] on input "2025-09-02" at bounding box center [726, 213] width 391 height 34
click at [899, 214] on input "2025-09-02" at bounding box center [726, 213] width 391 height 34
type input "2025-08-05"
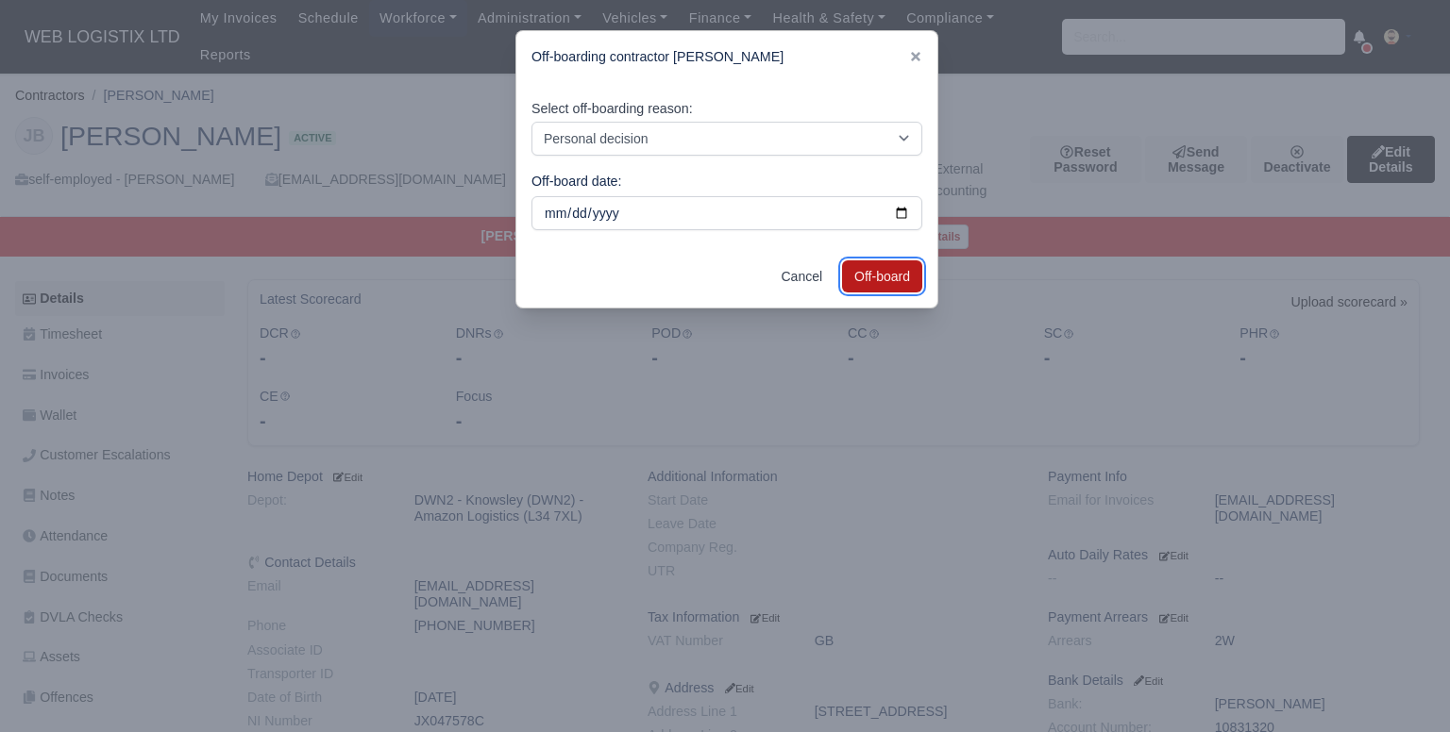
click at [880, 274] on button "Off-board" at bounding box center [882, 276] width 80 height 32
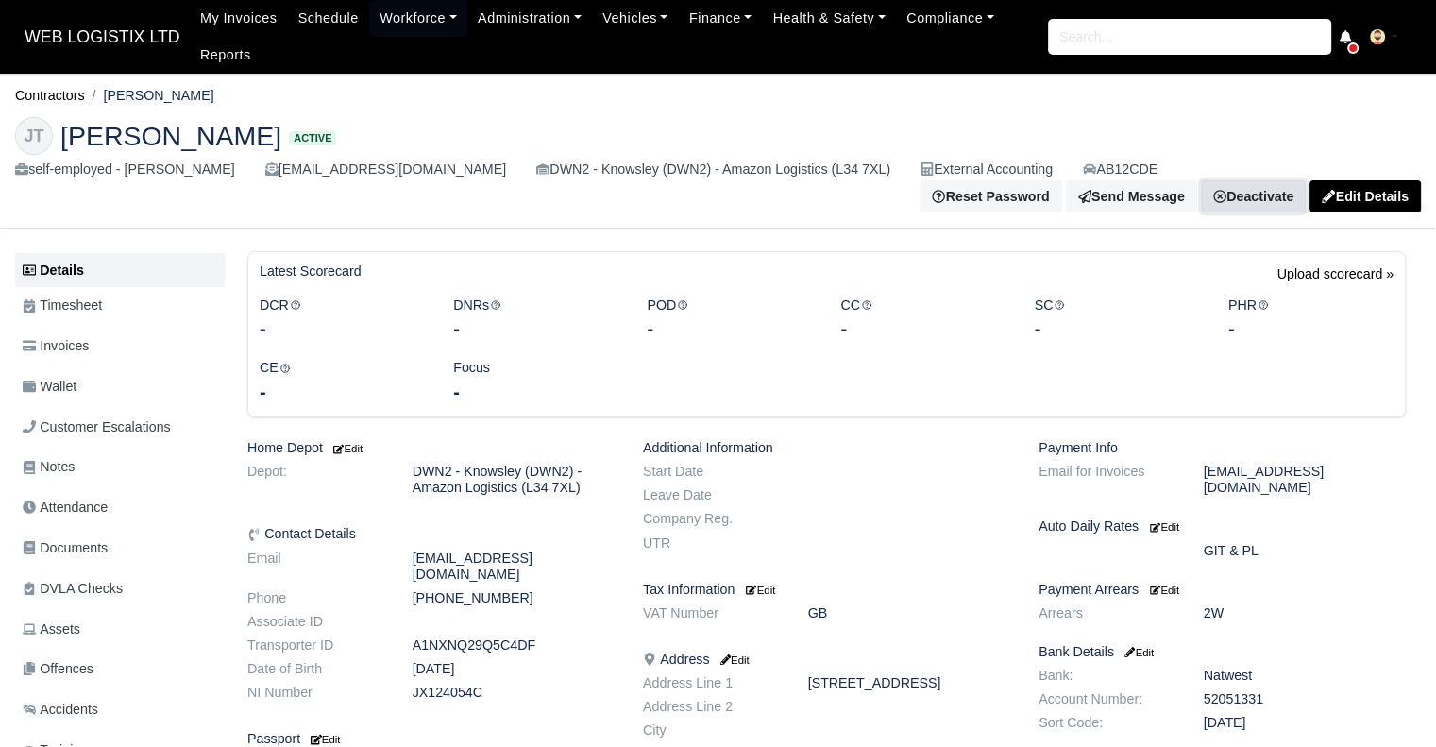
click at [1287, 180] on link "Deactivate" at bounding box center [1253, 196] width 105 height 32
click at [1182, 292] on link "Off-board" at bounding box center [1203, 306] width 168 height 29
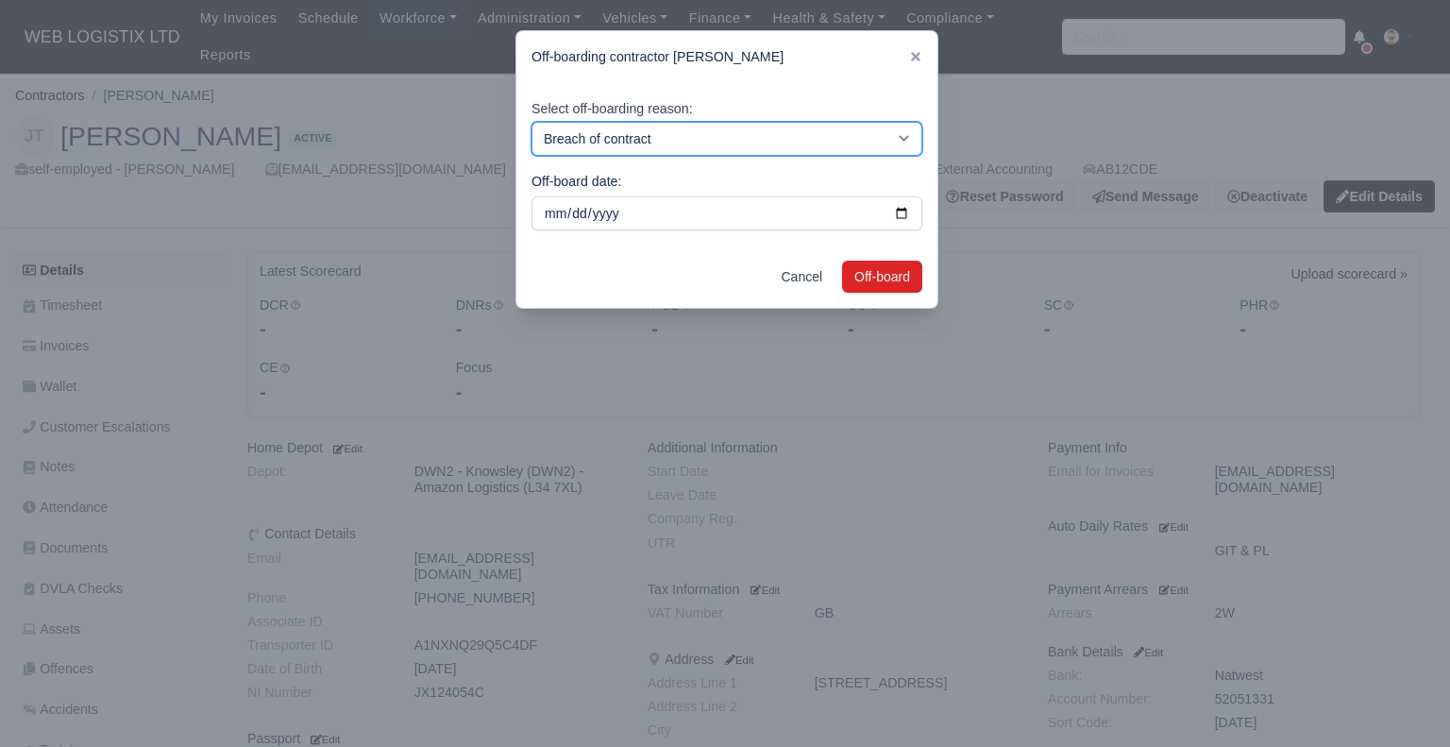
click at [574, 131] on select "Breach of contract Personal decision Too many parcels Heavy routes Another comp…" at bounding box center [726, 139] width 391 height 34
select select "personal-decision"
click at [531, 122] on select "Breach of contract Personal decision Too many parcels Heavy routes Another comp…" at bounding box center [726, 139] width 391 height 34
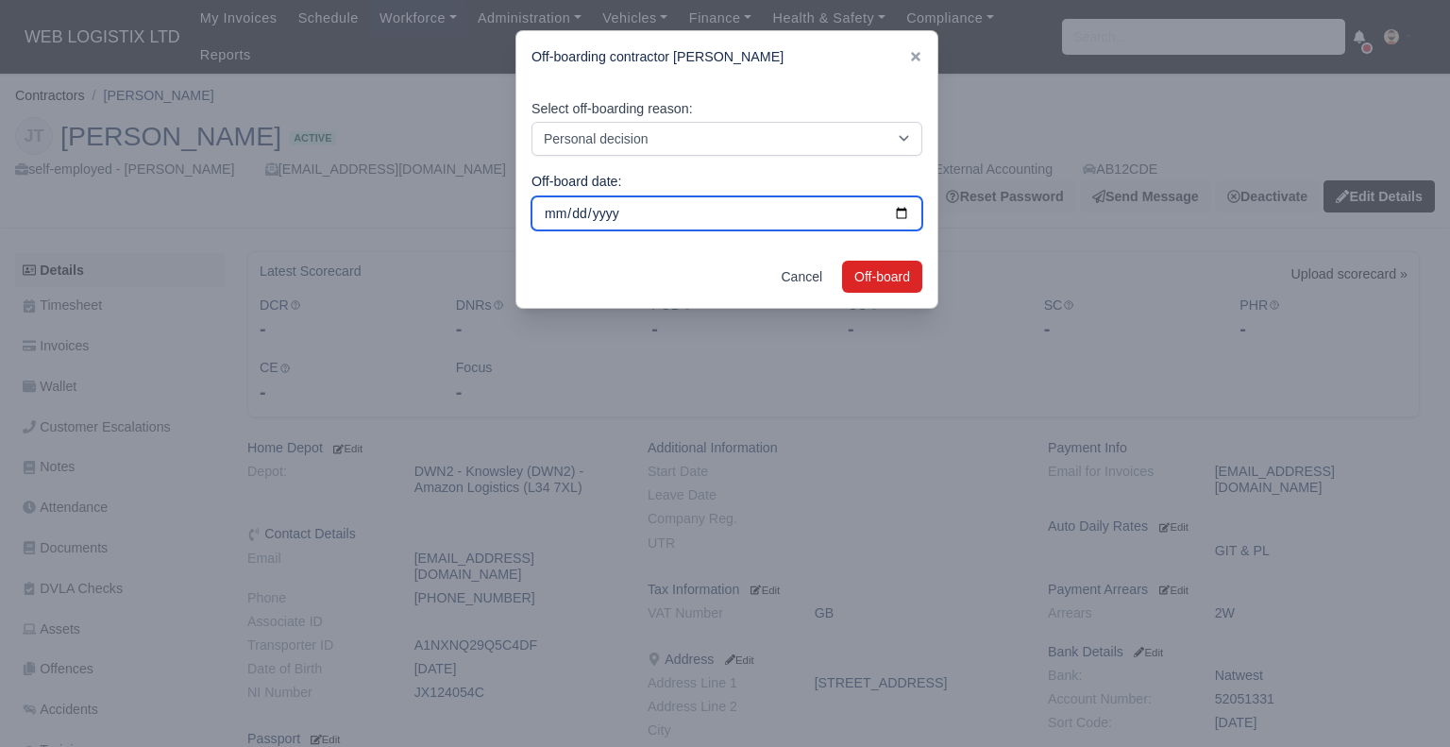
click at [624, 215] on input "[DATE]" at bounding box center [726, 213] width 391 height 34
click at [914, 217] on input "[DATE]" at bounding box center [726, 213] width 391 height 34
click at [897, 217] on input "[DATE]" at bounding box center [726, 213] width 391 height 34
type input "[DATE]"
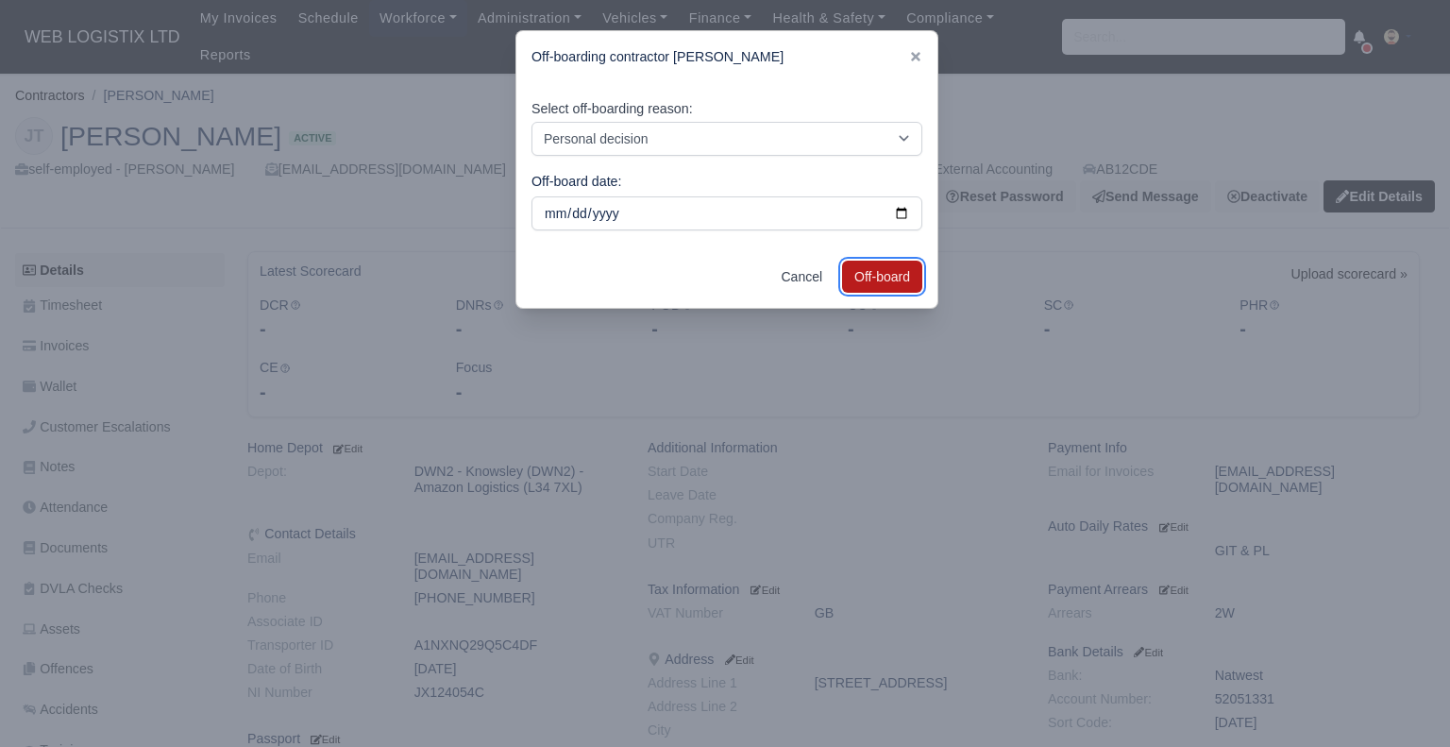
click at [872, 278] on button "Off-board" at bounding box center [882, 276] width 80 height 32
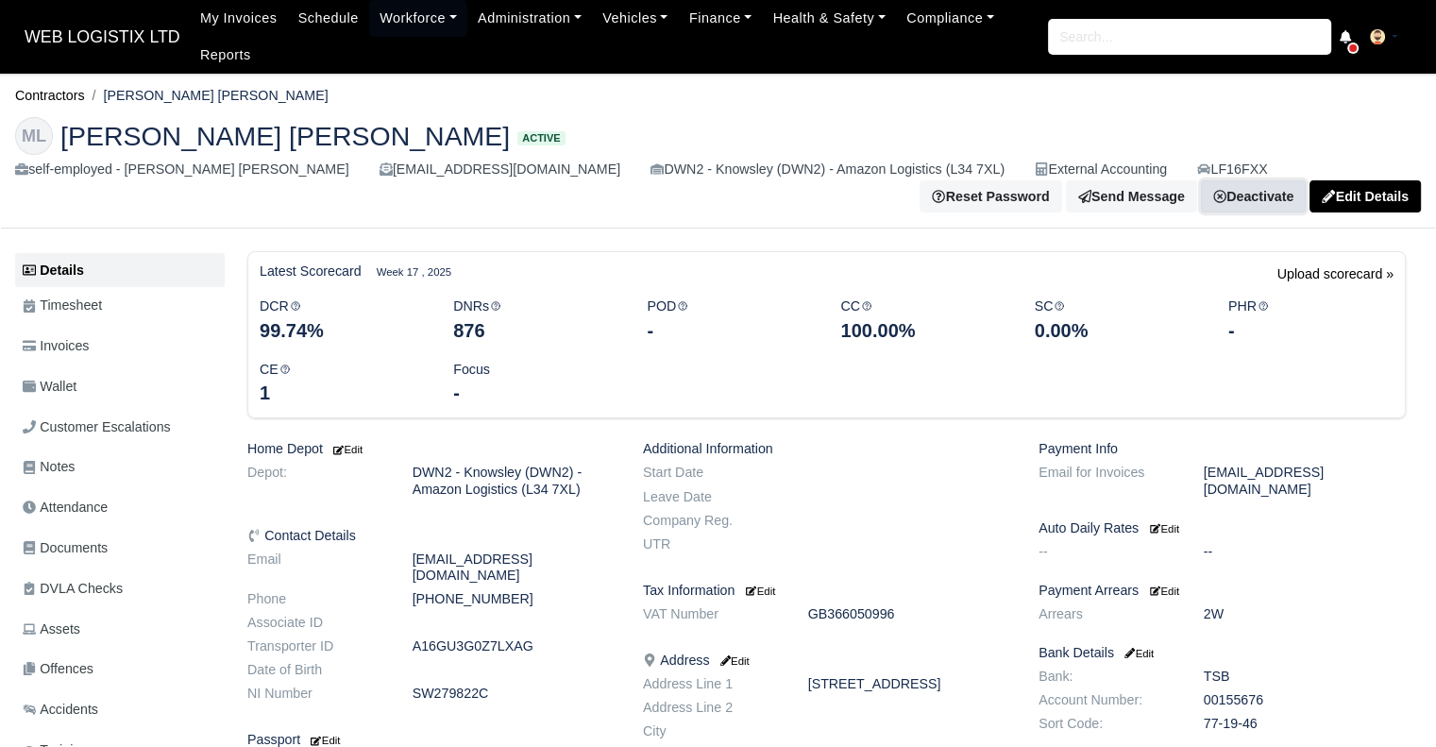
click at [1263, 193] on link "Deactivate" at bounding box center [1253, 196] width 105 height 32
click at [1227, 284] on link "Off-board" at bounding box center [1221, 289] width 168 height 29
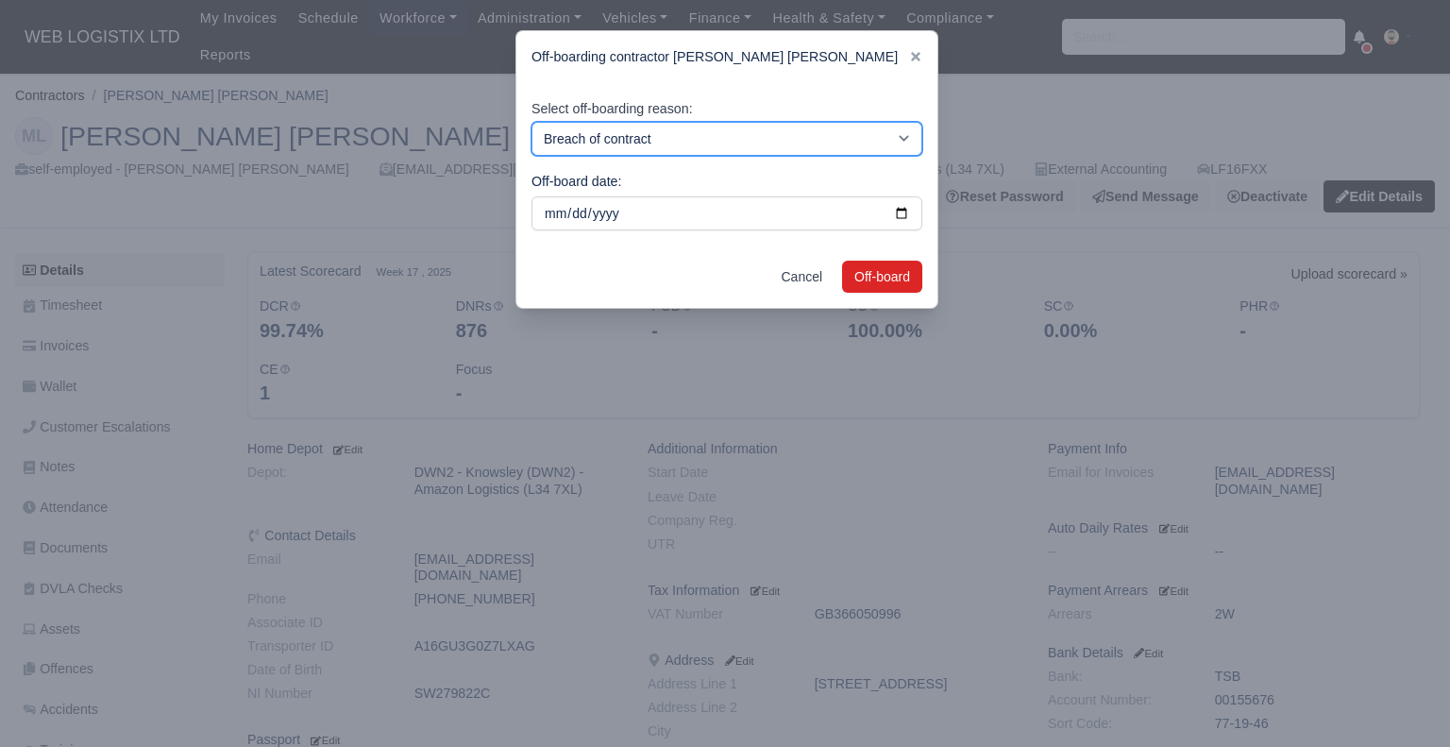
click at [596, 135] on select "Breach of contract Personal decision Too many parcels Heavy routes Another comp…" at bounding box center [726, 139] width 391 height 34
select select "personal-decision"
click at [531, 122] on select "Breach of contract Personal decision Too many parcels Heavy routes Another comp…" at bounding box center [726, 139] width 391 height 34
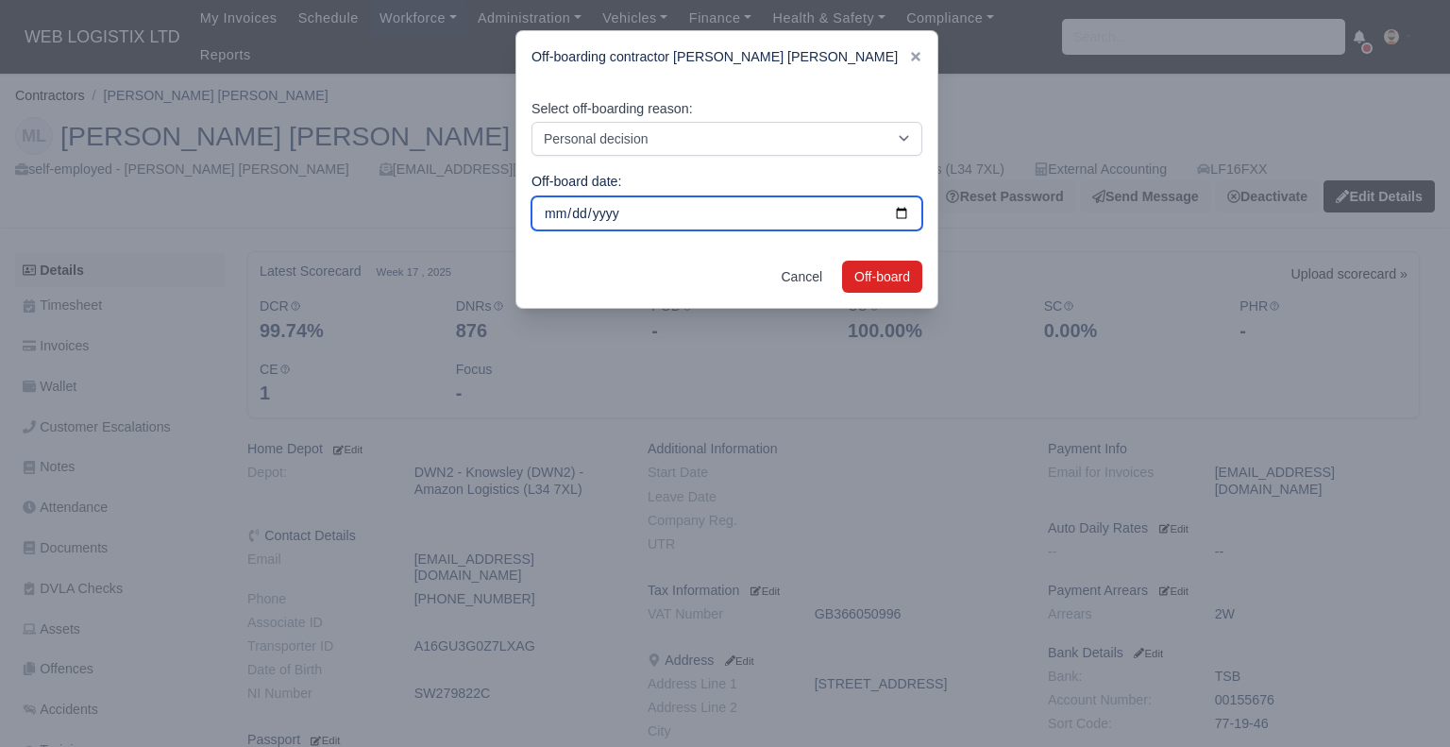
click at [896, 215] on input "[DATE]" at bounding box center [726, 213] width 391 height 34
type input "[DATE]"
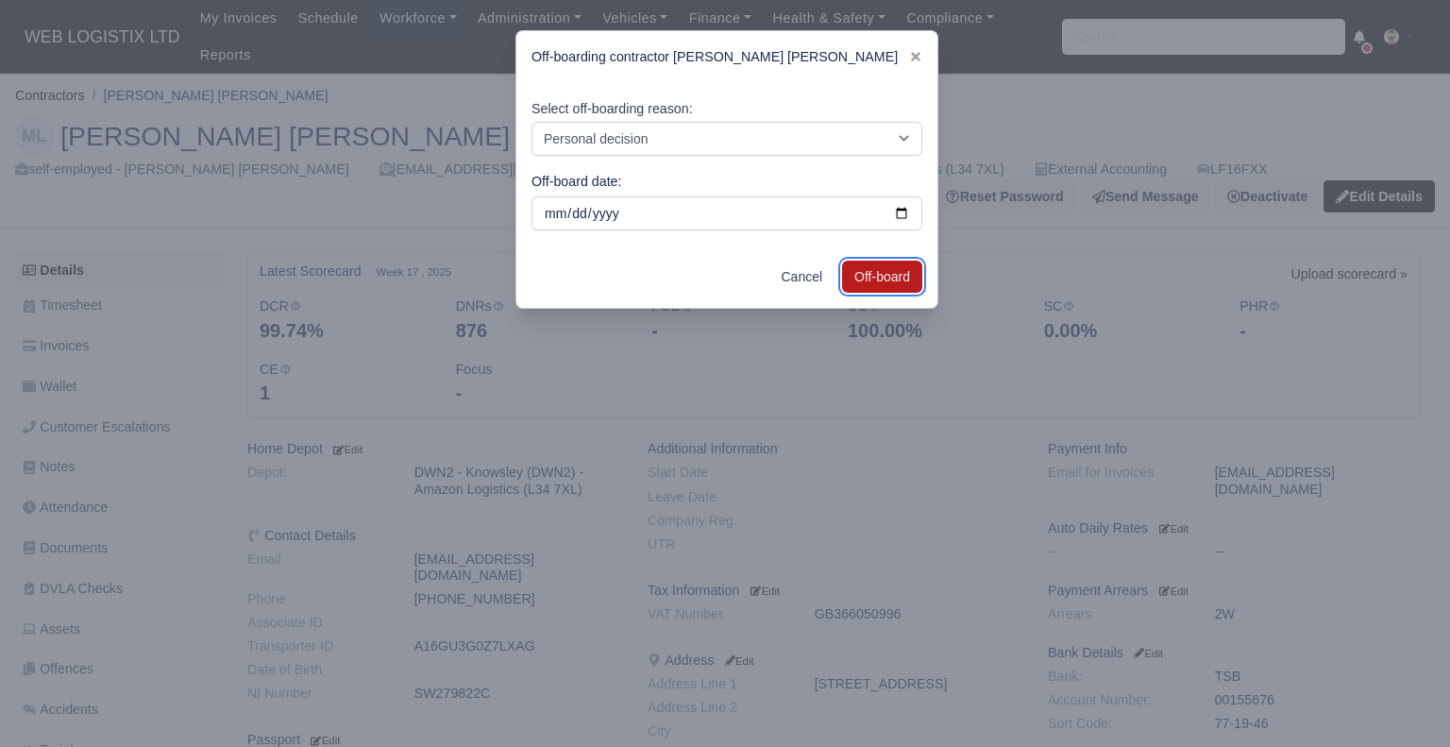
click at [864, 271] on button "Off-board" at bounding box center [882, 276] width 80 height 32
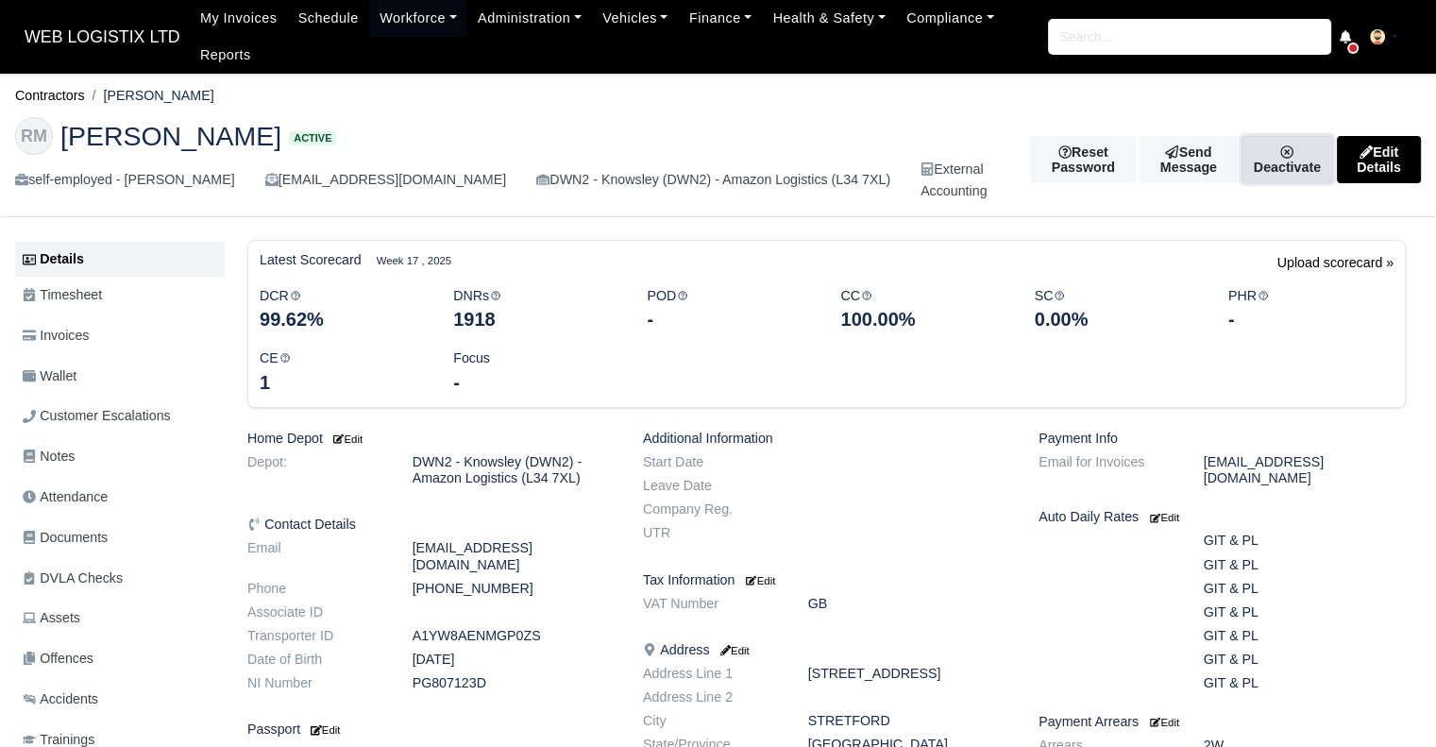
click at [1280, 155] on icon at bounding box center [1286, 151] width 13 height 13
click at [1222, 257] on link "Off-board" at bounding box center [1244, 261] width 168 height 29
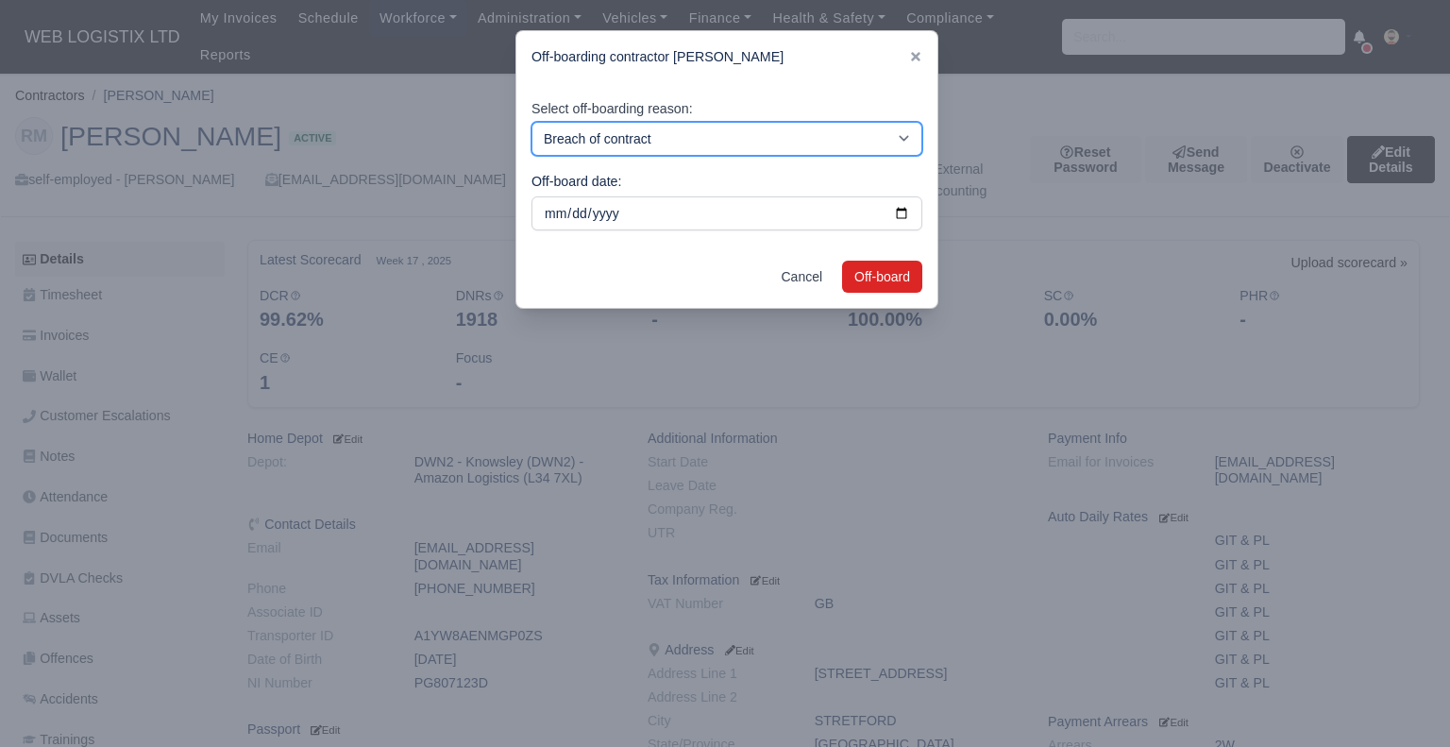
click at [735, 142] on select "Breach of contract Personal decision Too many parcels Heavy routes Another comp…" at bounding box center [726, 139] width 391 height 34
select select "personal-decision"
click at [531, 122] on select "Breach of contract Personal decision Too many parcels Heavy routes Another comp…" at bounding box center [726, 139] width 391 height 34
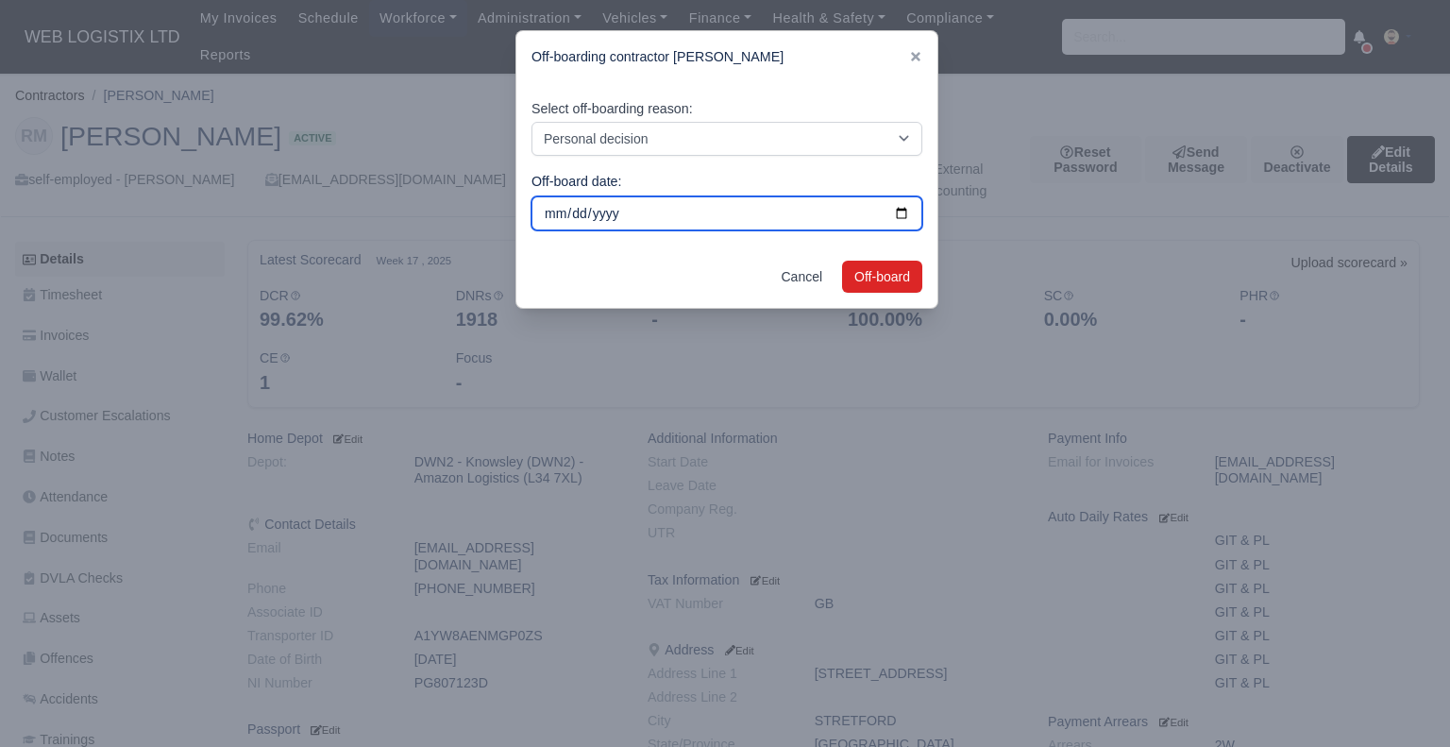
click at [902, 210] on input "[DATE]" at bounding box center [726, 213] width 391 height 34
type input "[DATE]"
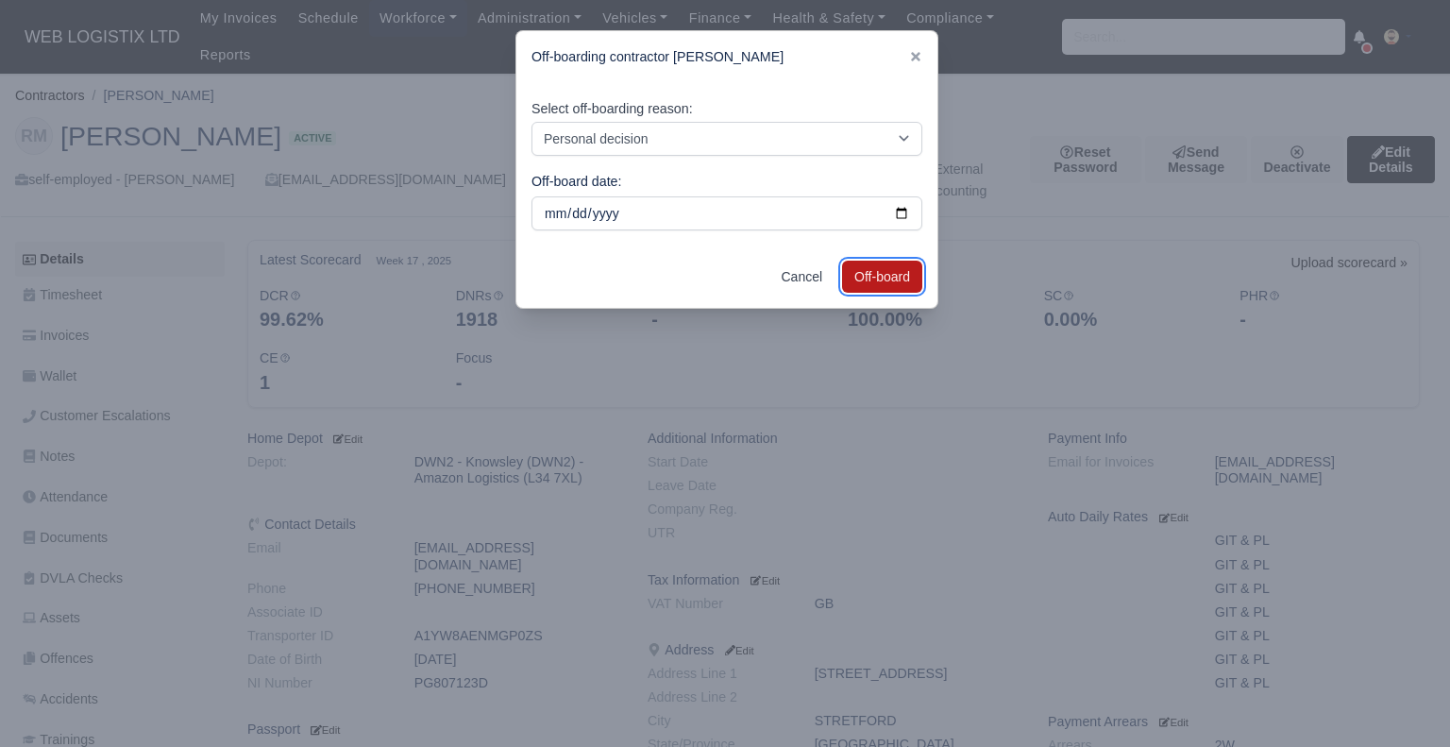
click at [875, 268] on button "Off-board" at bounding box center [882, 276] width 80 height 32
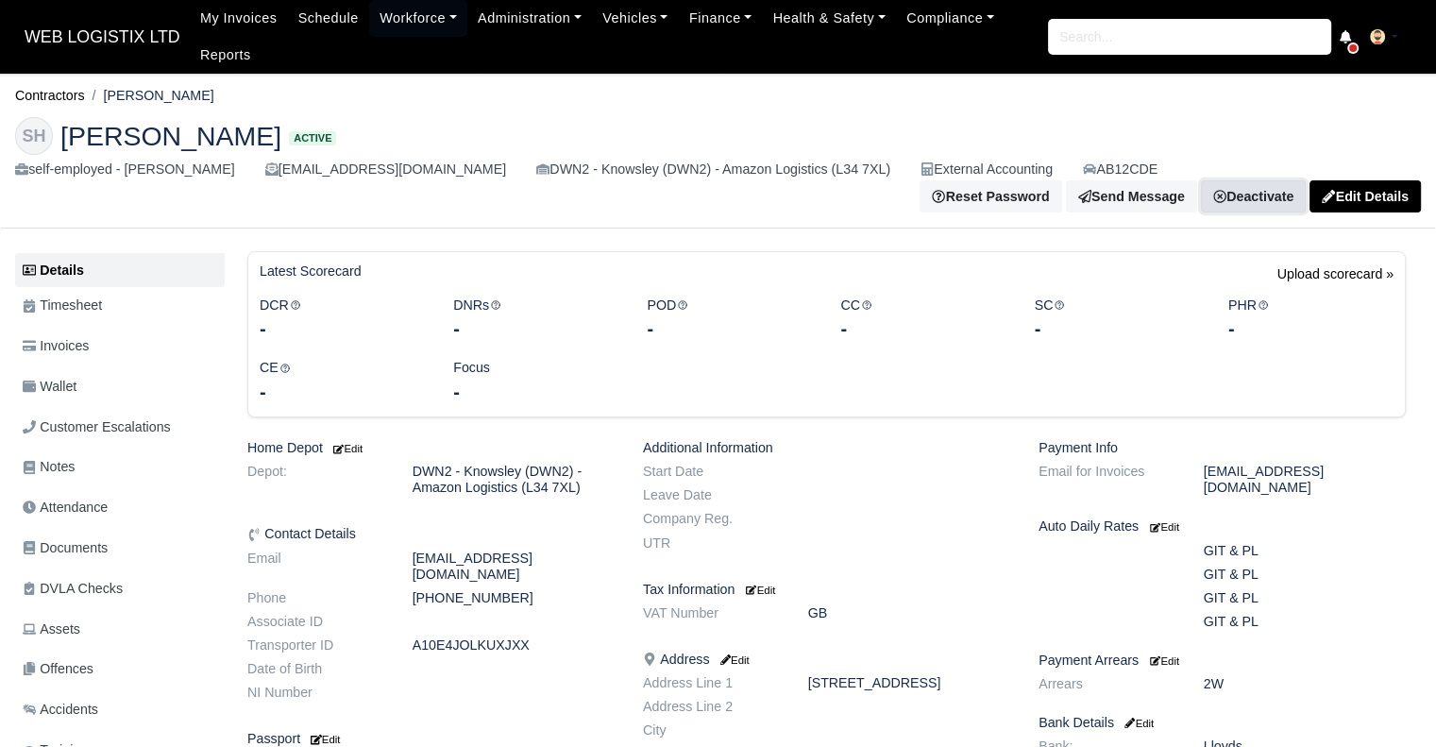
click at [1258, 180] on link "Deactivate" at bounding box center [1253, 196] width 105 height 32
click at [1214, 292] on link "Off-board" at bounding box center [1203, 306] width 168 height 29
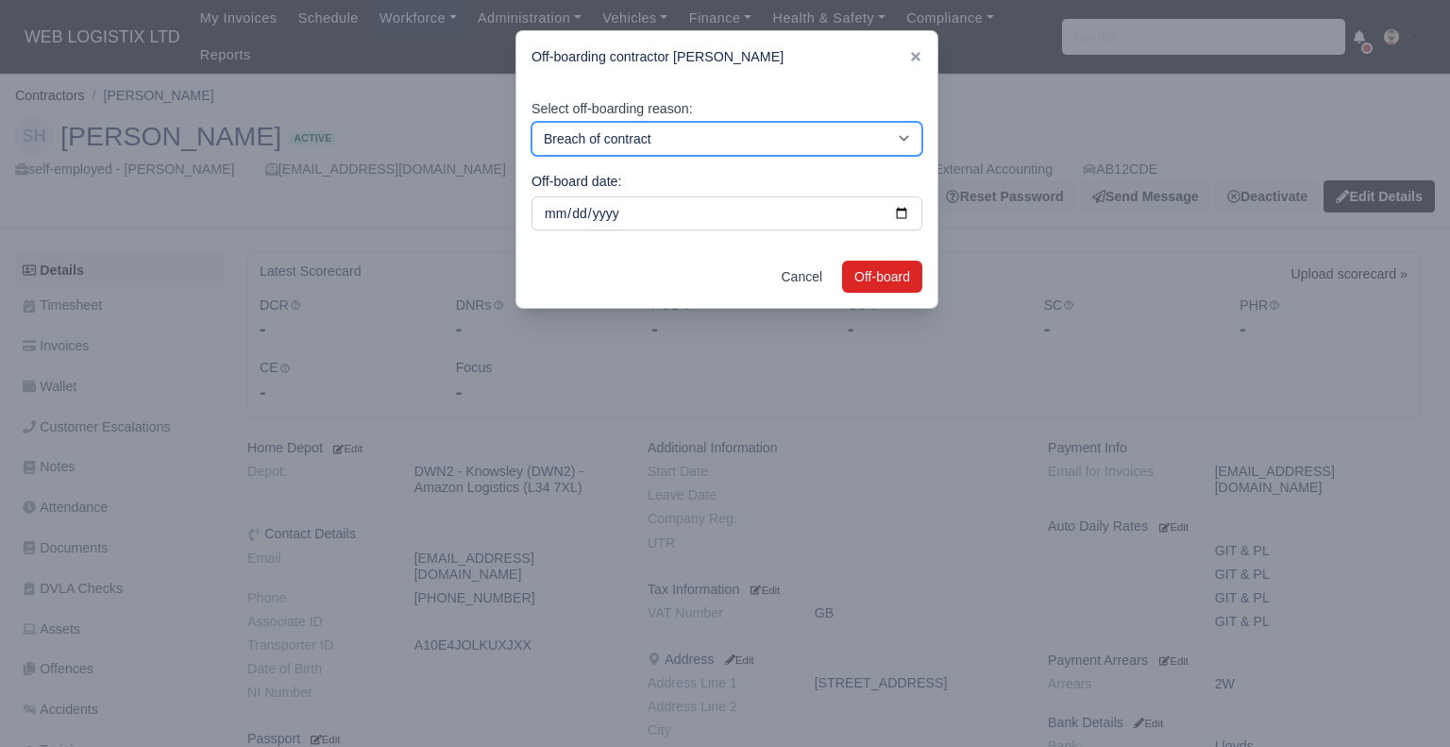
click at [773, 134] on select "Breach of contract Personal decision Too many parcels Heavy routes Another comp…" at bounding box center [726, 139] width 391 height 34
select select "personal-decision"
click at [531, 122] on select "Breach of contract Personal decision Too many parcels Heavy routes Another comp…" at bounding box center [726, 139] width 391 height 34
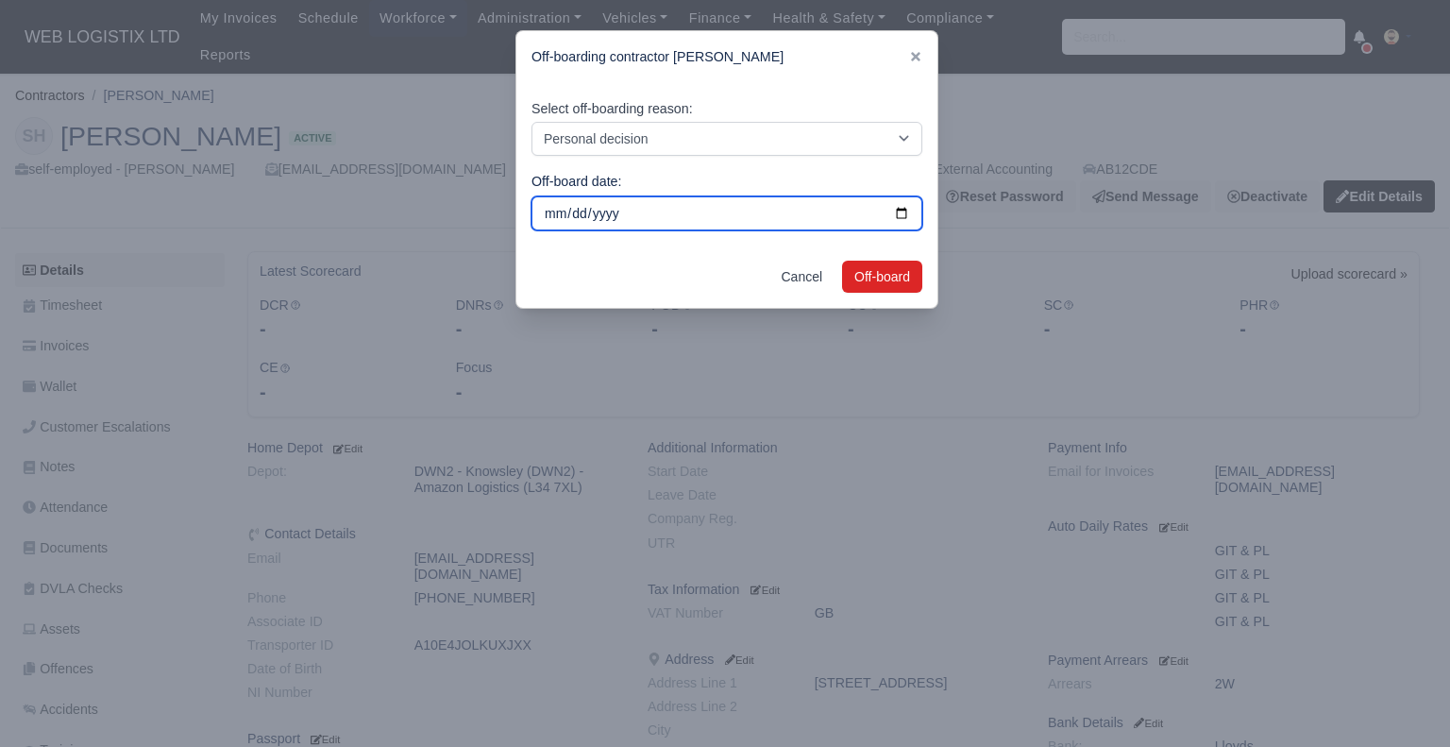
click at [906, 220] on input "2025-09-02" at bounding box center [726, 213] width 391 height 34
type input "2025-08-02"
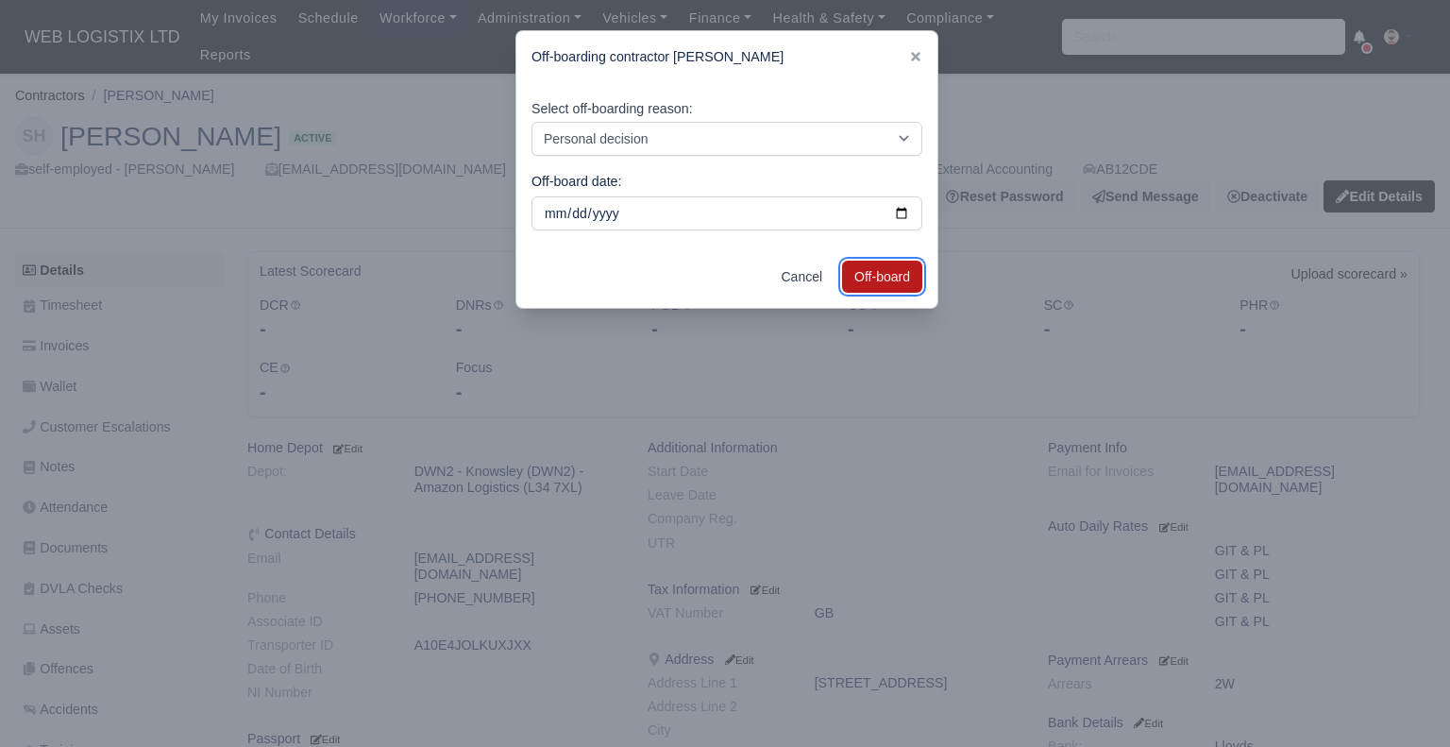
click at [858, 276] on button "Off-board" at bounding box center [882, 276] width 80 height 32
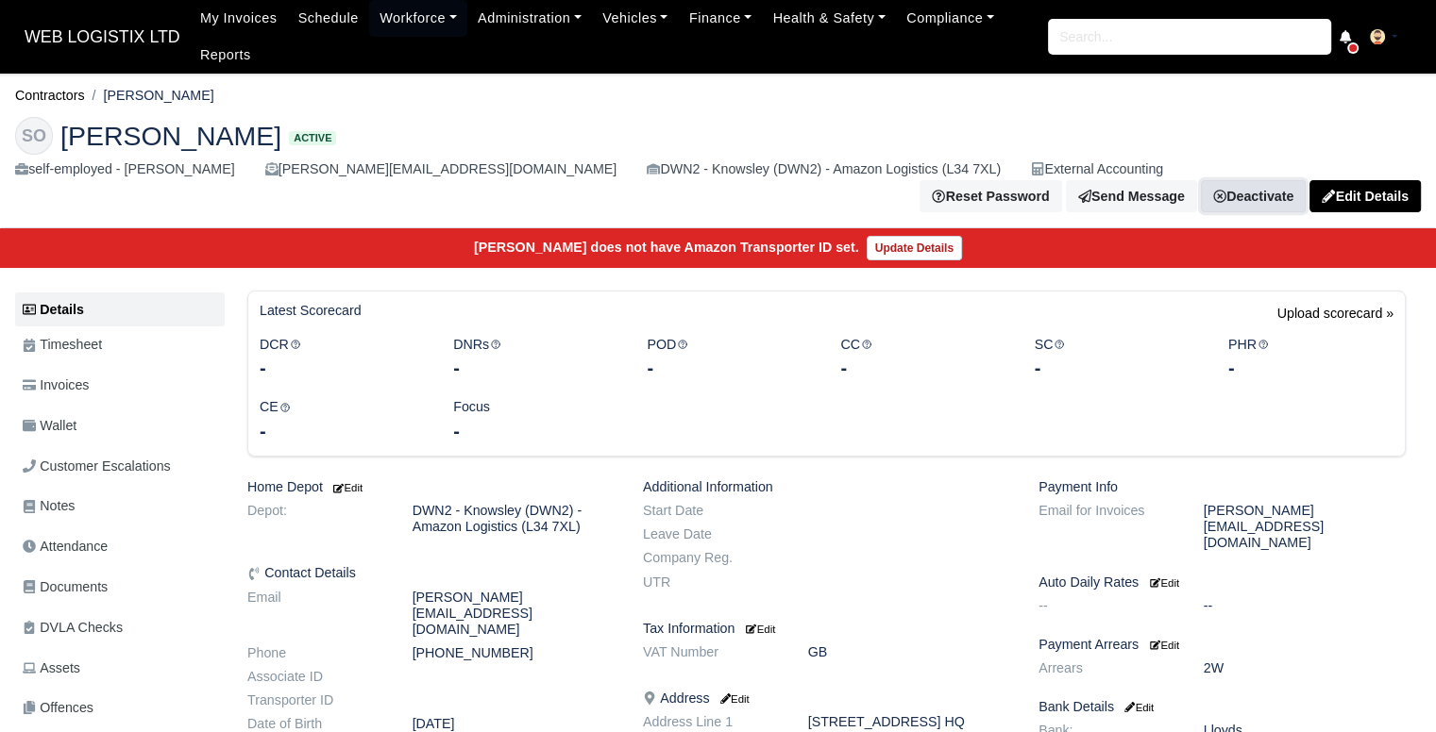
click at [1303, 180] on link "Deactivate" at bounding box center [1253, 196] width 105 height 32
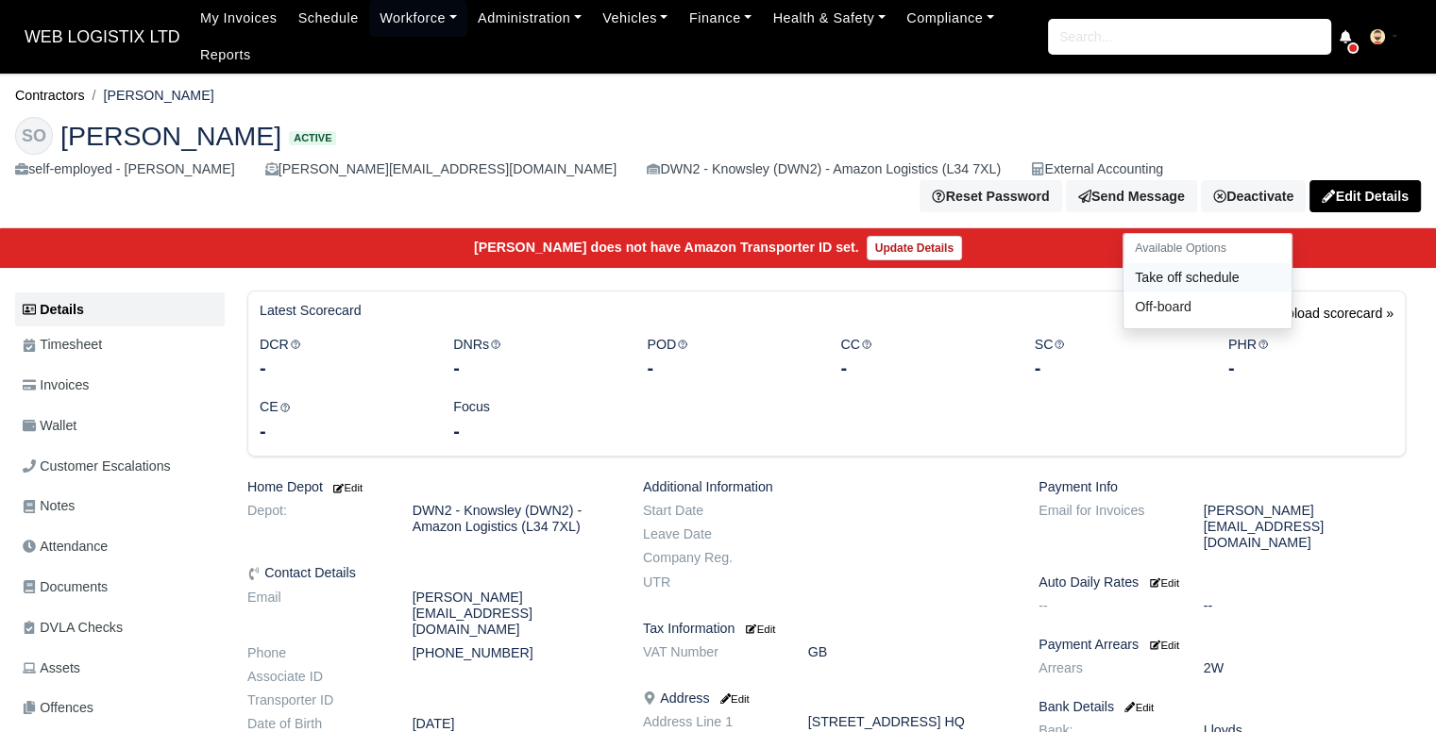
click at [1217, 263] on link "Take off schedule" at bounding box center [1207, 277] width 168 height 29
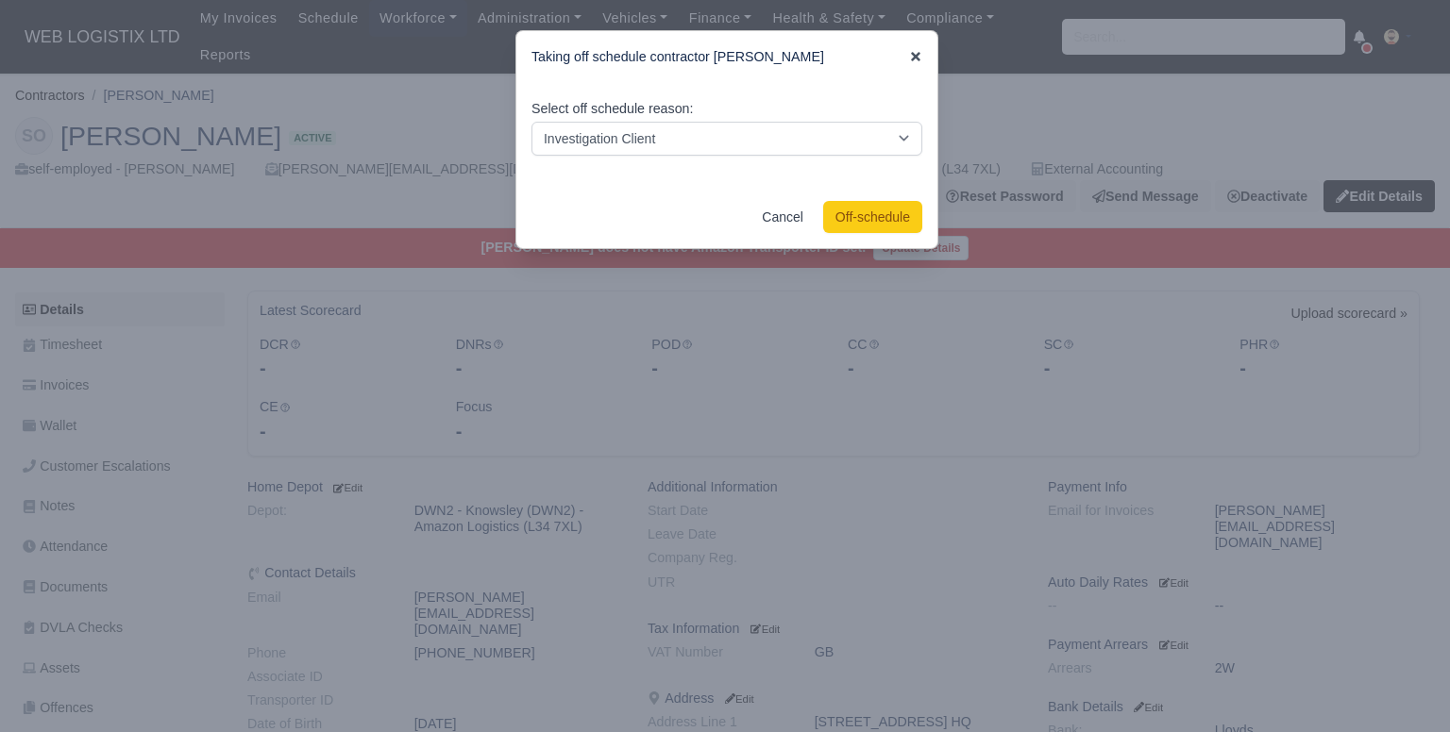
click at [911, 56] on icon at bounding box center [915, 56] width 9 height 9
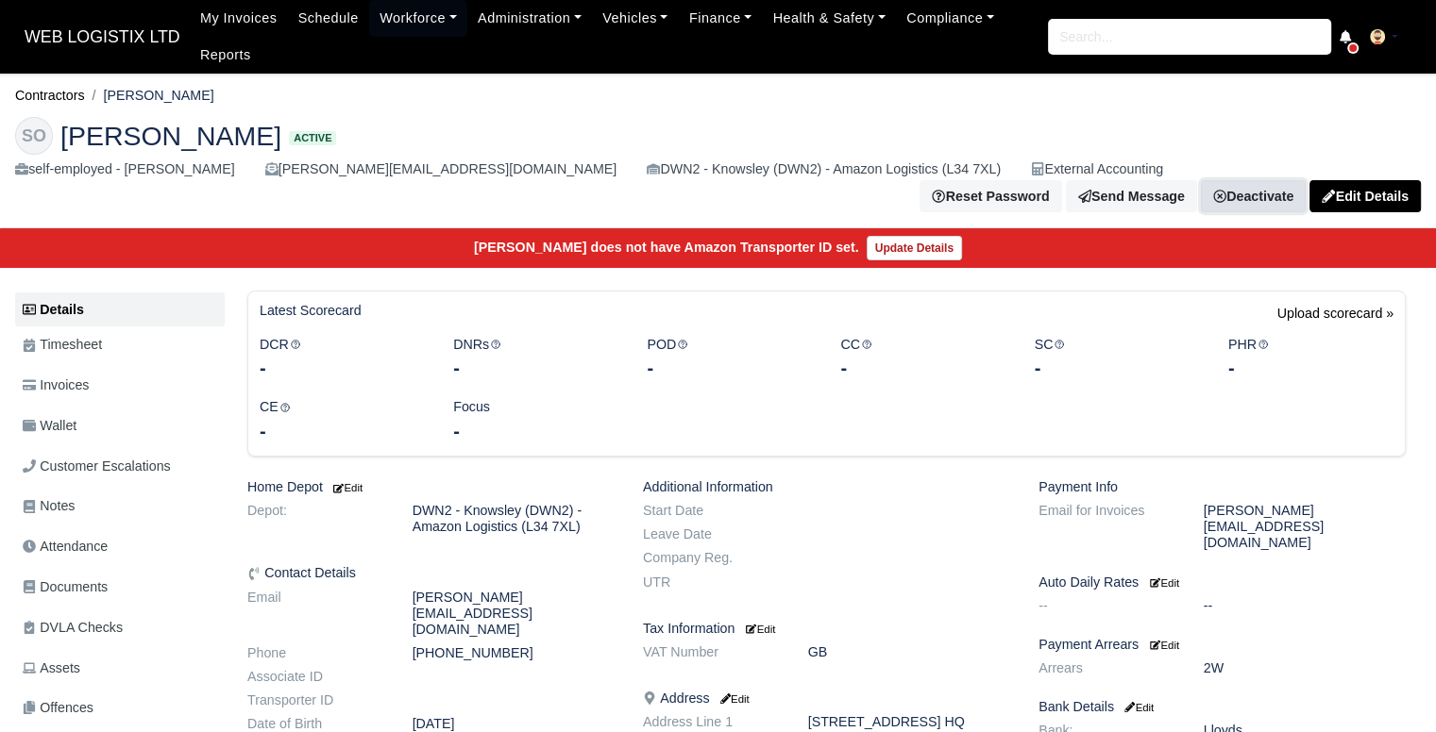
click at [1238, 180] on link "Deactivate" at bounding box center [1253, 196] width 105 height 32
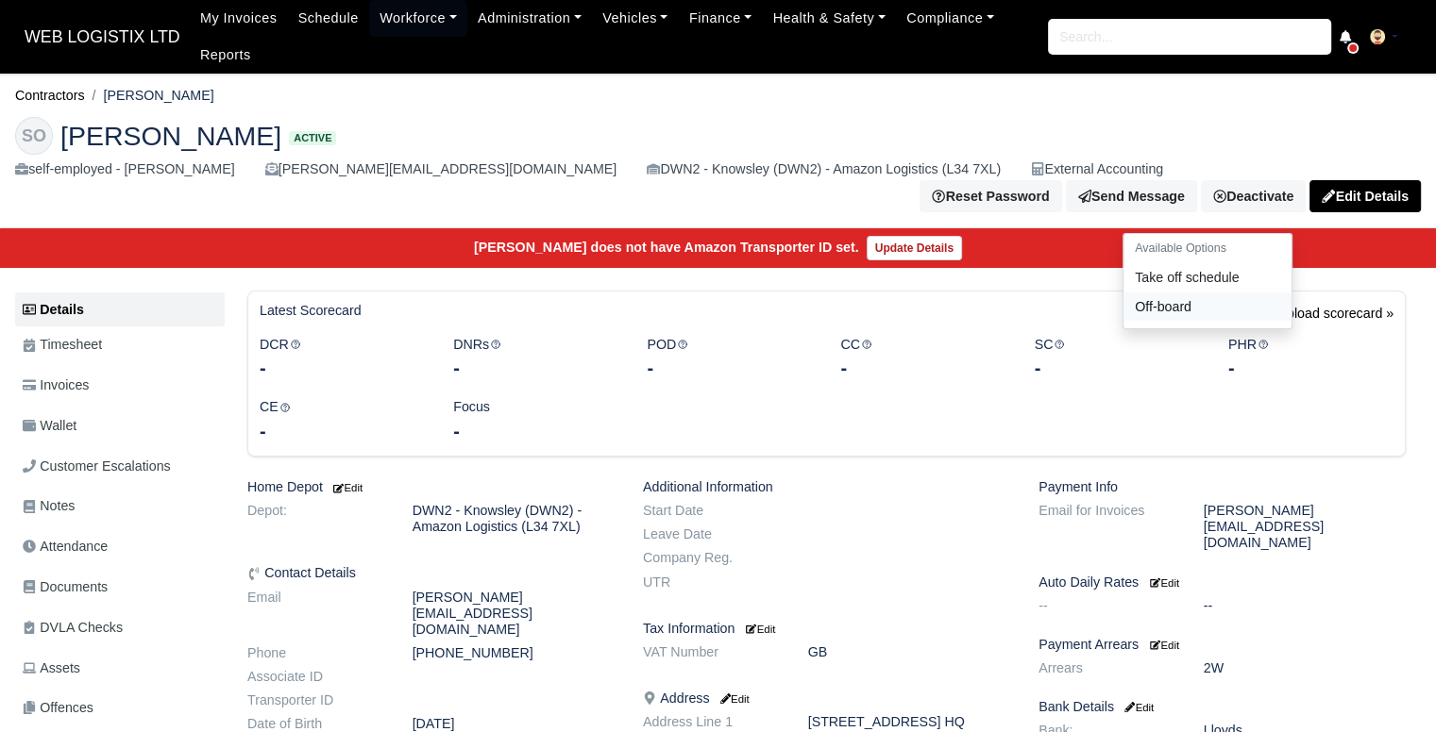
click at [1208, 292] on link "Off-board" at bounding box center [1207, 306] width 168 height 29
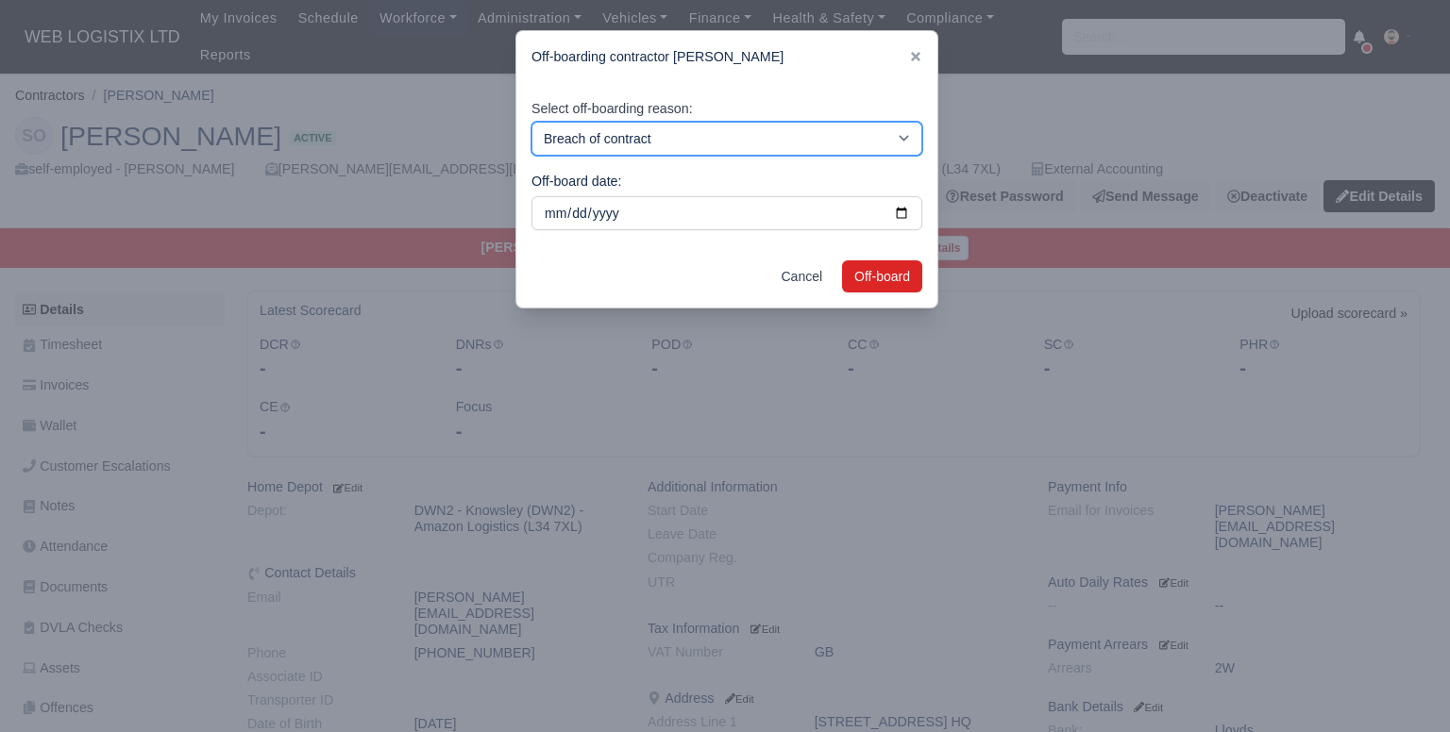
click at [865, 143] on select "Breach of contract Personal decision Too many parcels Heavy routes Another comp…" at bounding box center [726, 139] width 391 height 34
select select "personal-decision"
click at [531, 122] on select "Breach of contract Personal decision Too many parcels Heavy routes Another comp…" at bounding box center [726, 139] width 391 height 34
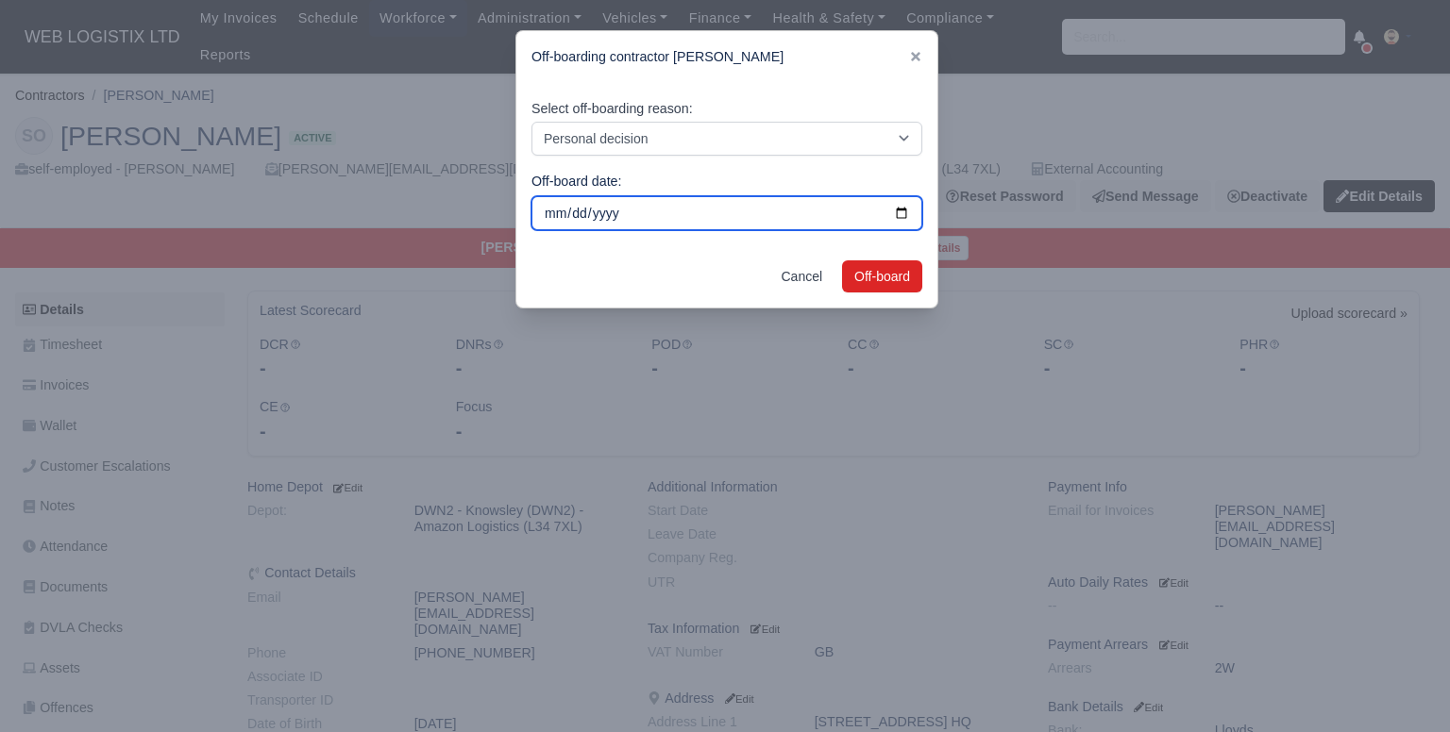
click at [904, 220] on input "2025-09-02" at bounding box center [726, 213] width 391 height 34
click at [893, 216] on input "2025-09-02" at bounding box center [726, 213] width 391 height 34
type input "2025-08-02"
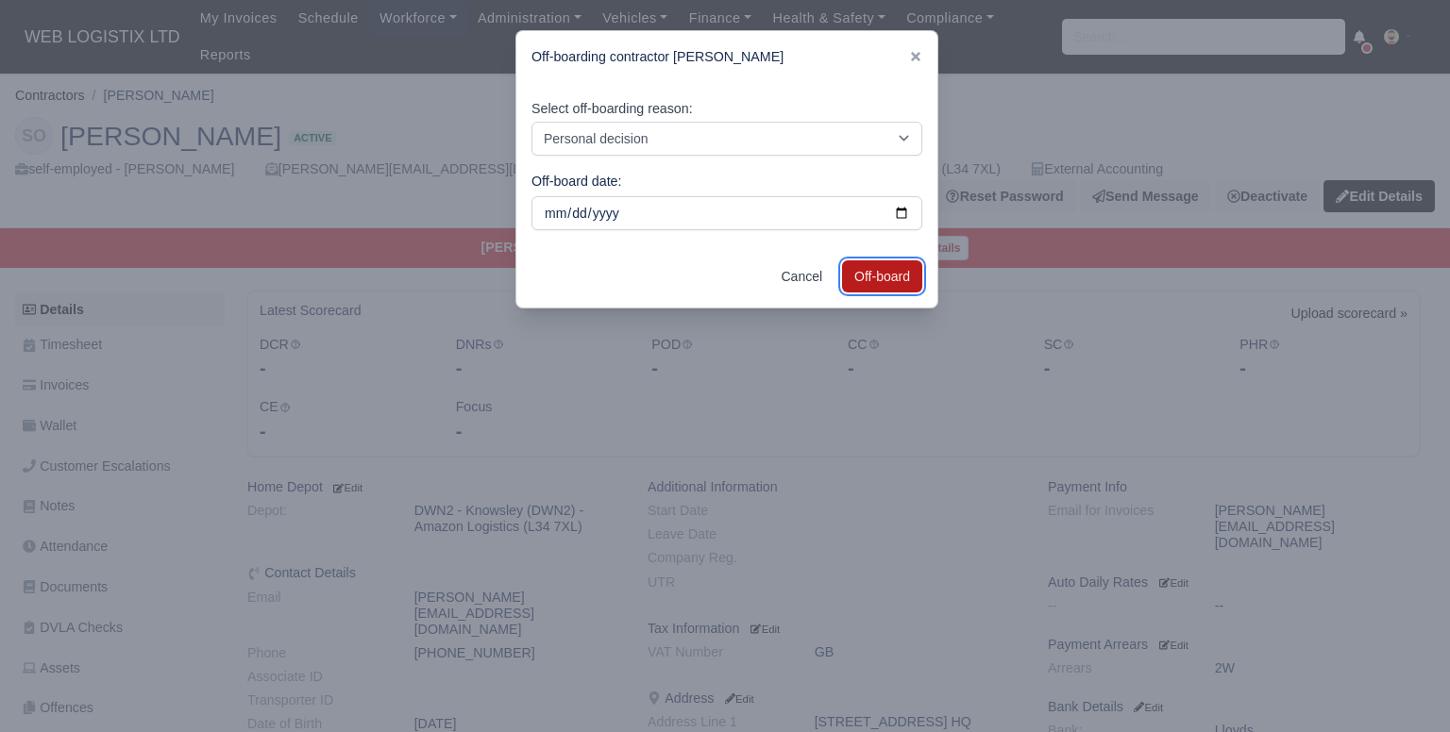
click at [876, 277] on button "Off-board" at bounding box center [882, 276] width 80 height 32
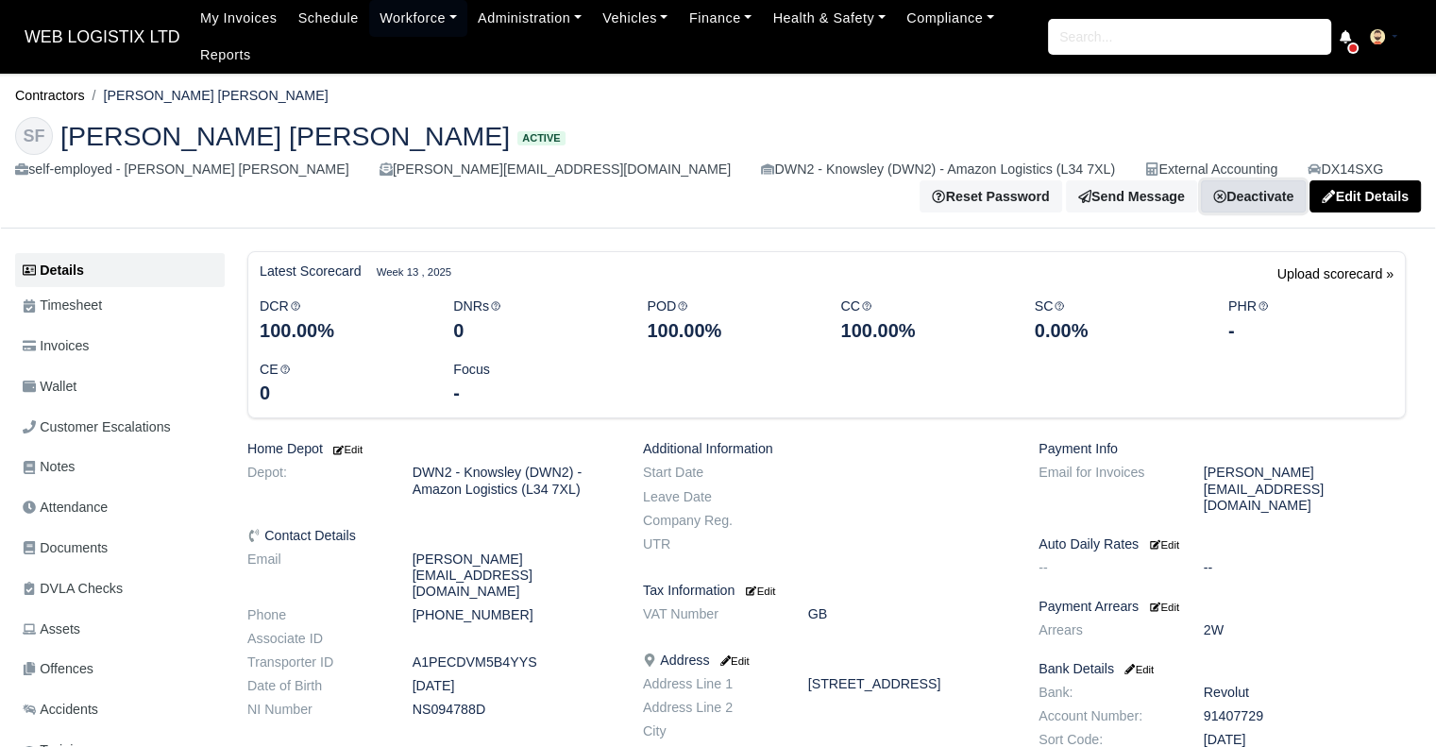
click at [1276, 180] on link "Deactivate" at bounding box center [1253, 196] width 105 height 32
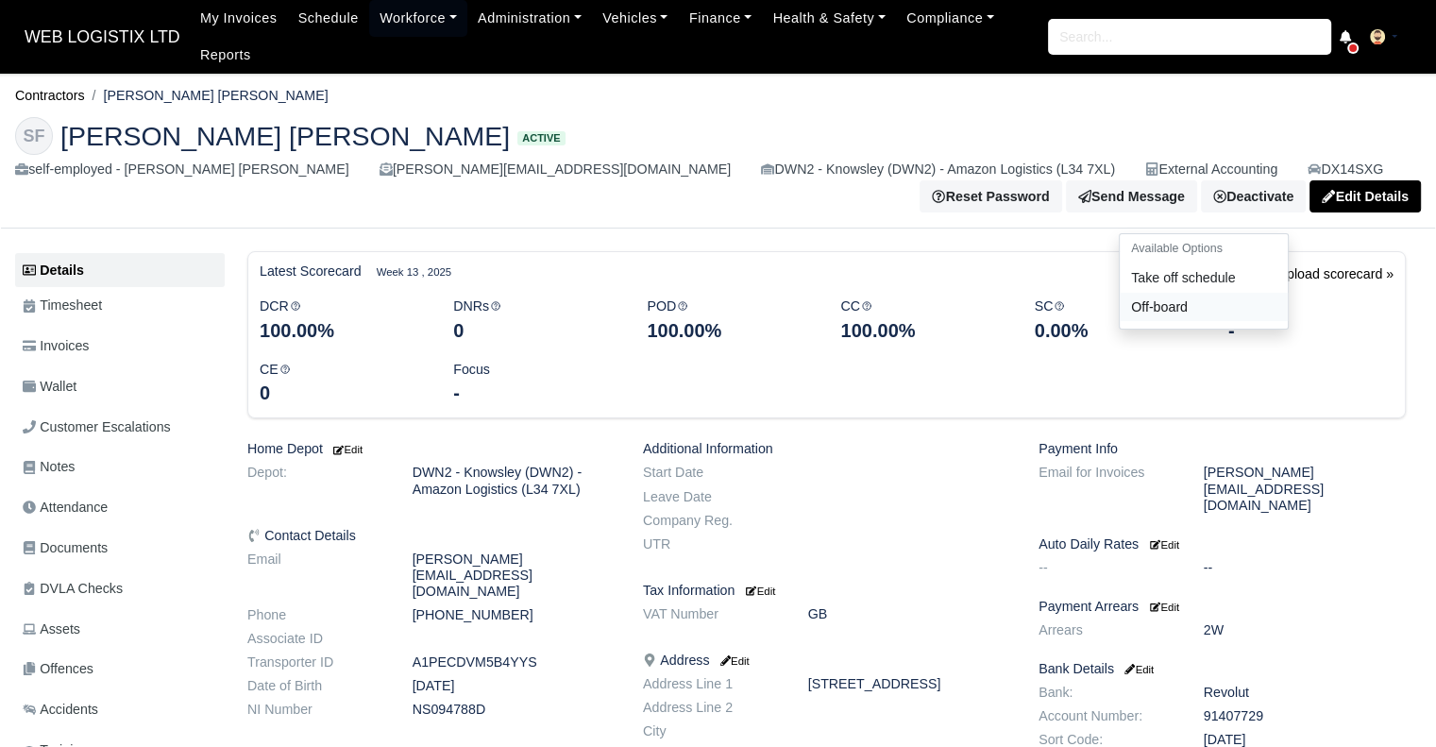
click at [1214, 292] on link "Off-board" at bounding box center [1203, 306] width 168 height 29
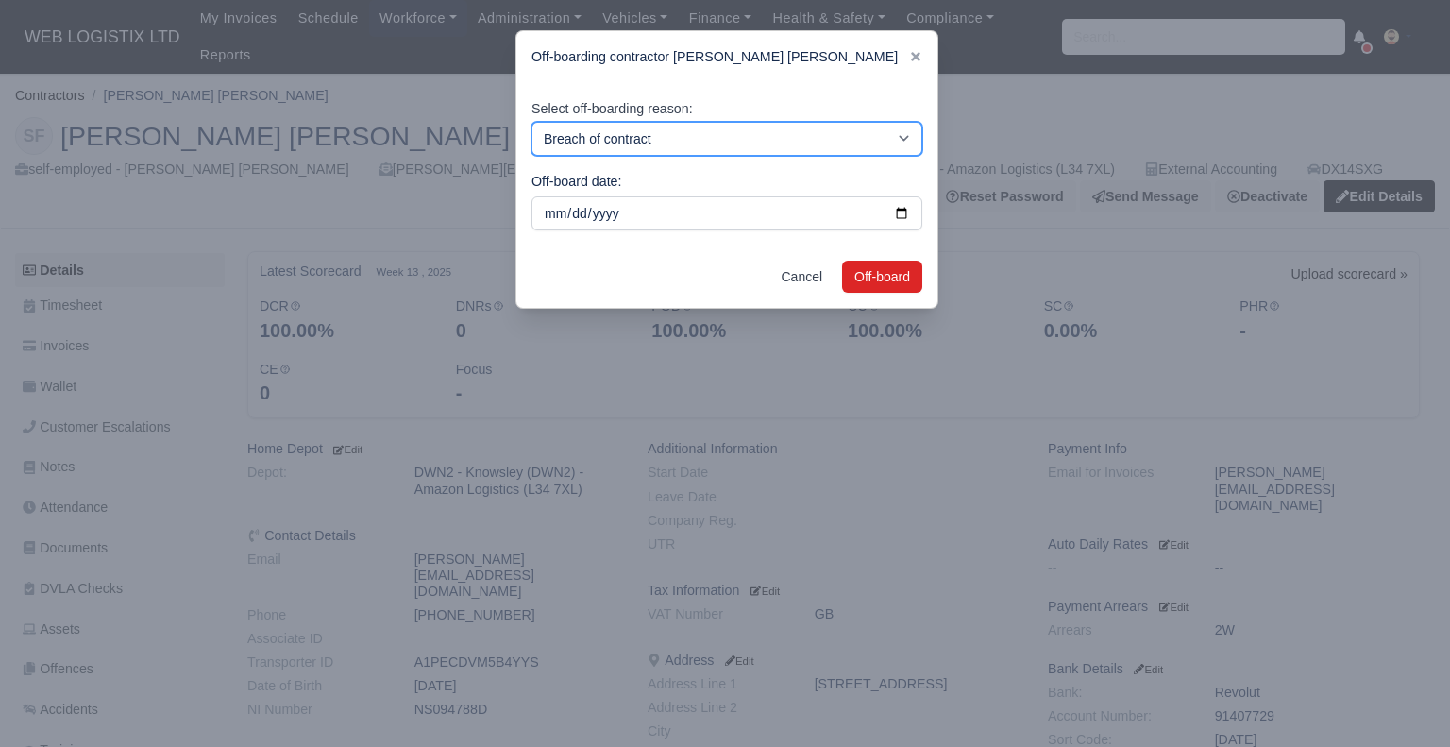
click at [880, 132] on select "Breach of contract Personal decision Too many parcels Heavy routes Another comp…" at bounding box center [726, 139] width 391 height 34
select select "personal-decision"
click at [531, 122] on select "Breach of contract Personal decision Too many parcels Heavy routes Another comp…" at bounding box center [726, 139] width 391 height 34
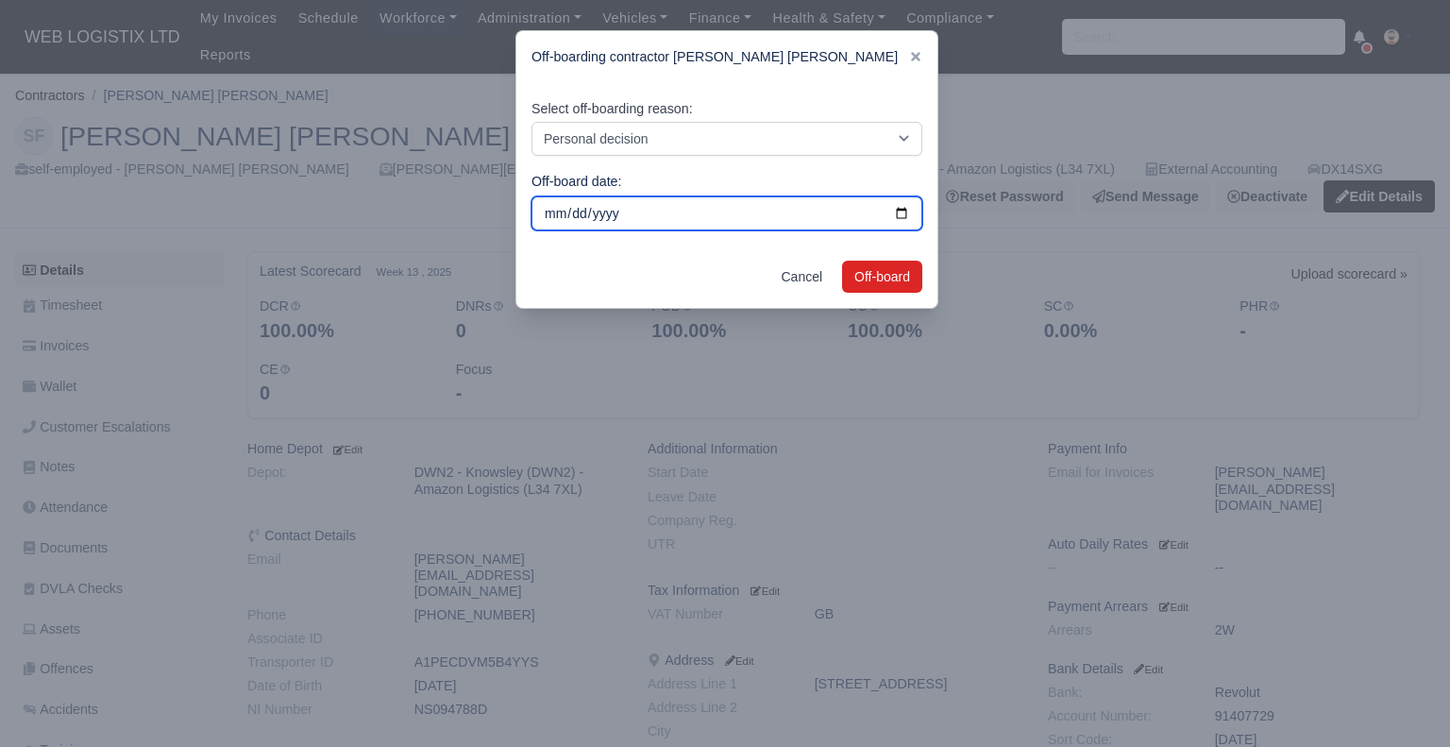
click at [899, 214] on input "[DATE]" at bounding box center [726, 213] width 391 height 34
type input "[DATE]"
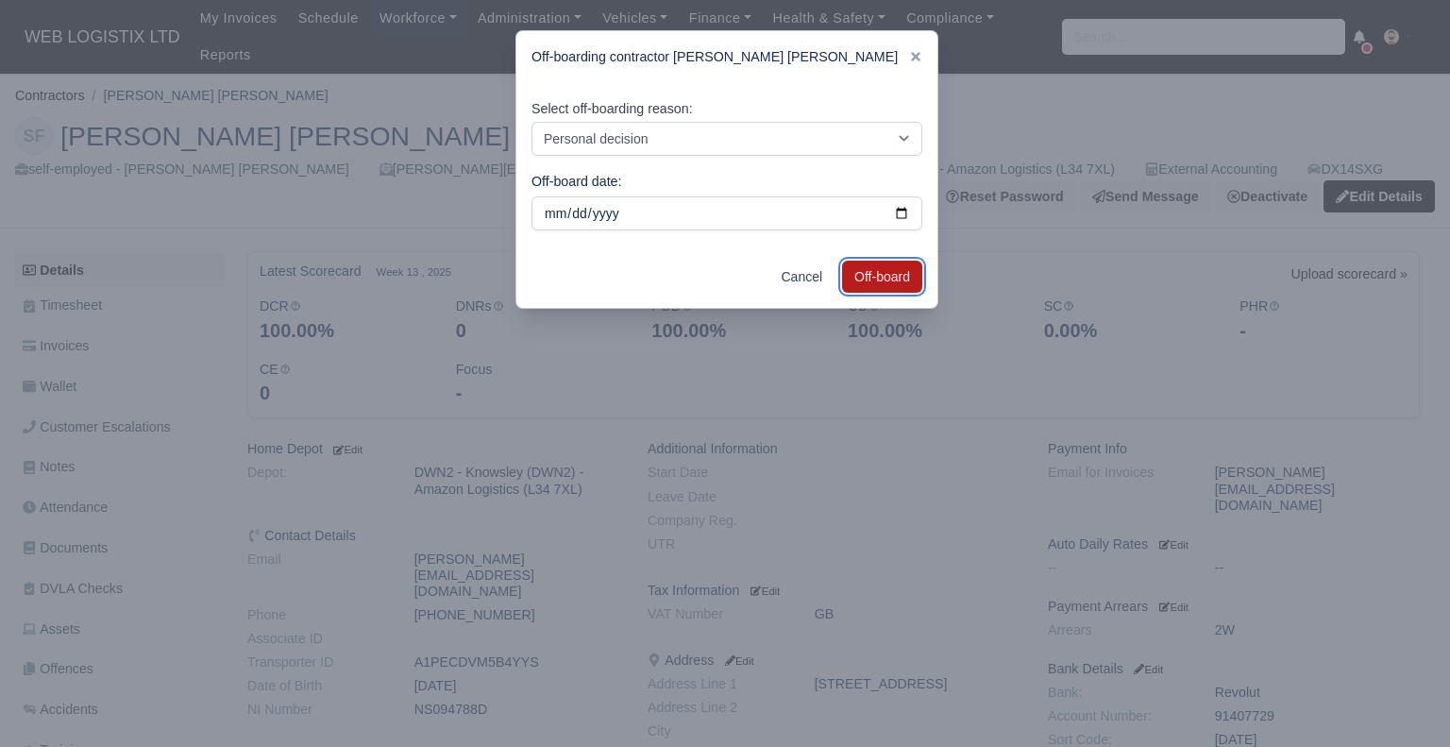
click at [876, 271] on button "Off-board" at bounding box center [882, 276] width 80 height 32
